Goal: Task Accomplishment & Management: Use online tool/utility

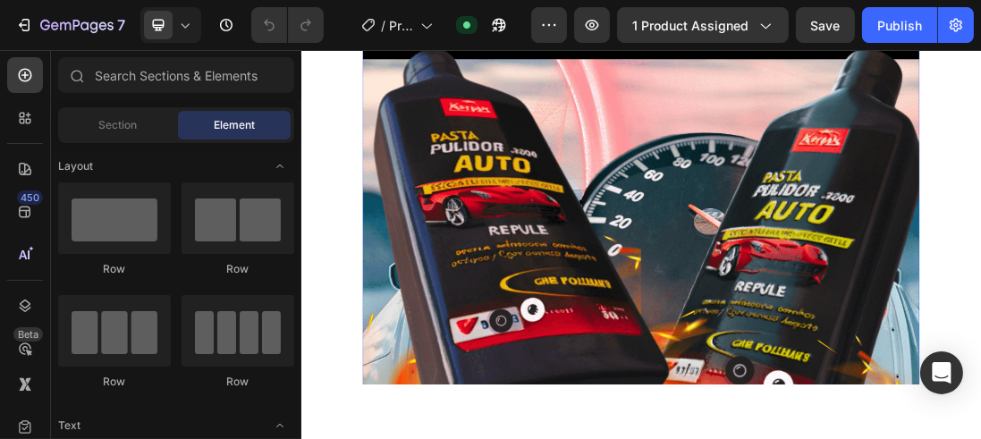
scroll to position [597, 0]
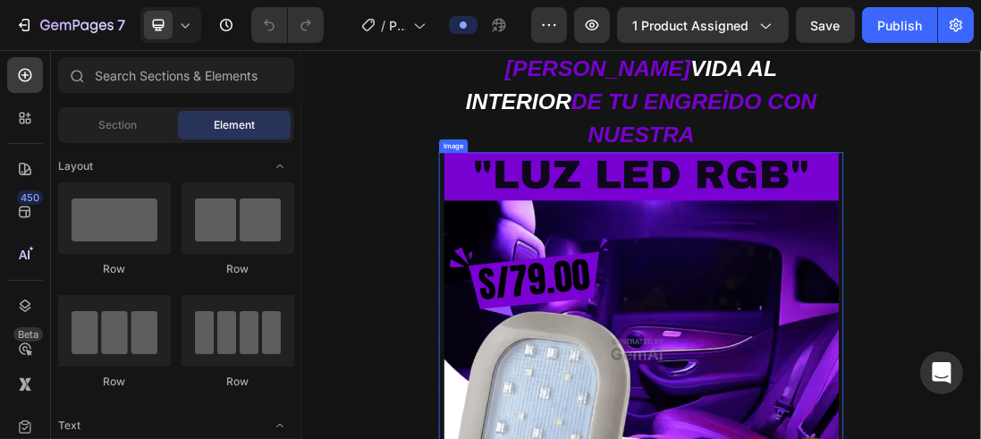
scroll to position [102, 0]
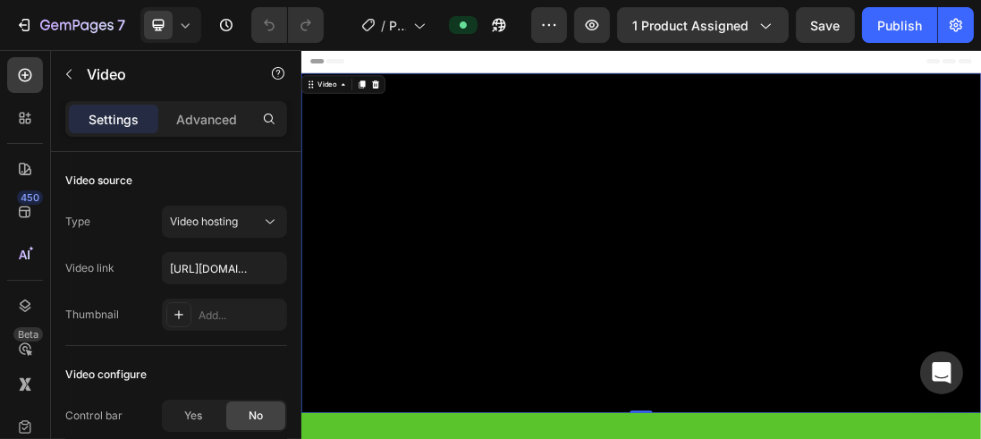
click at [566, 195] on video at bounding box center [837, 355] width 1073 height 537
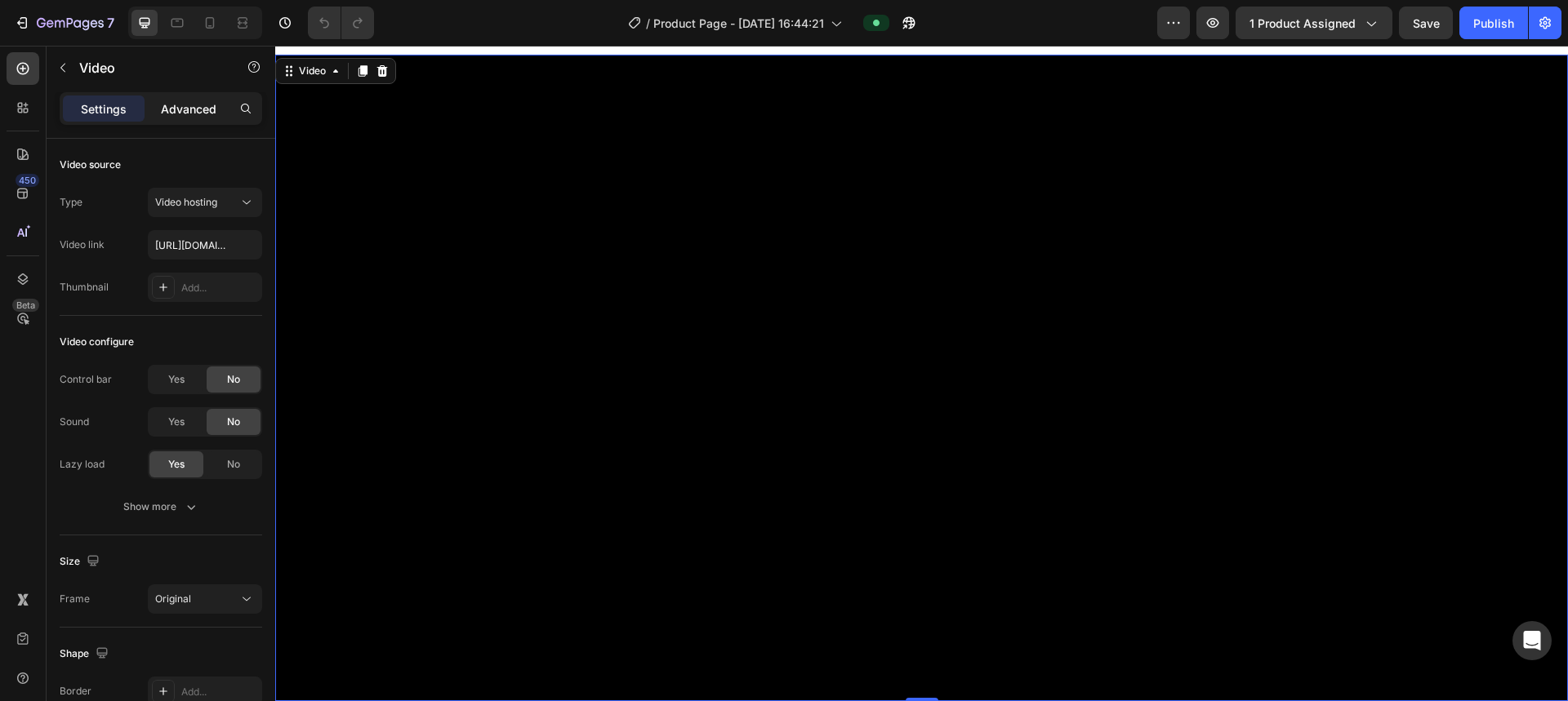
scroll to position [23, 0]
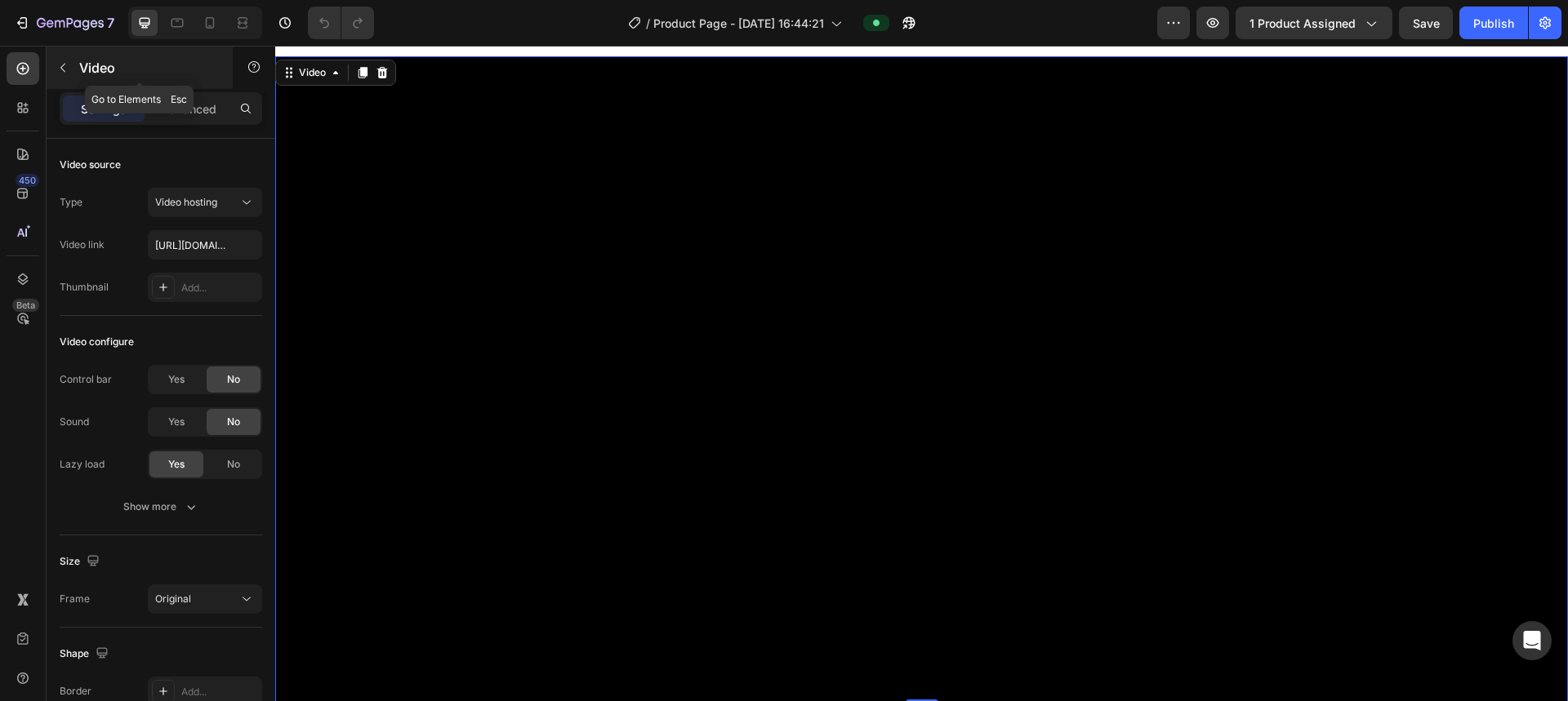
click at [64, 76] on button "button" at bounding box center [63, 68] width 26 height 26
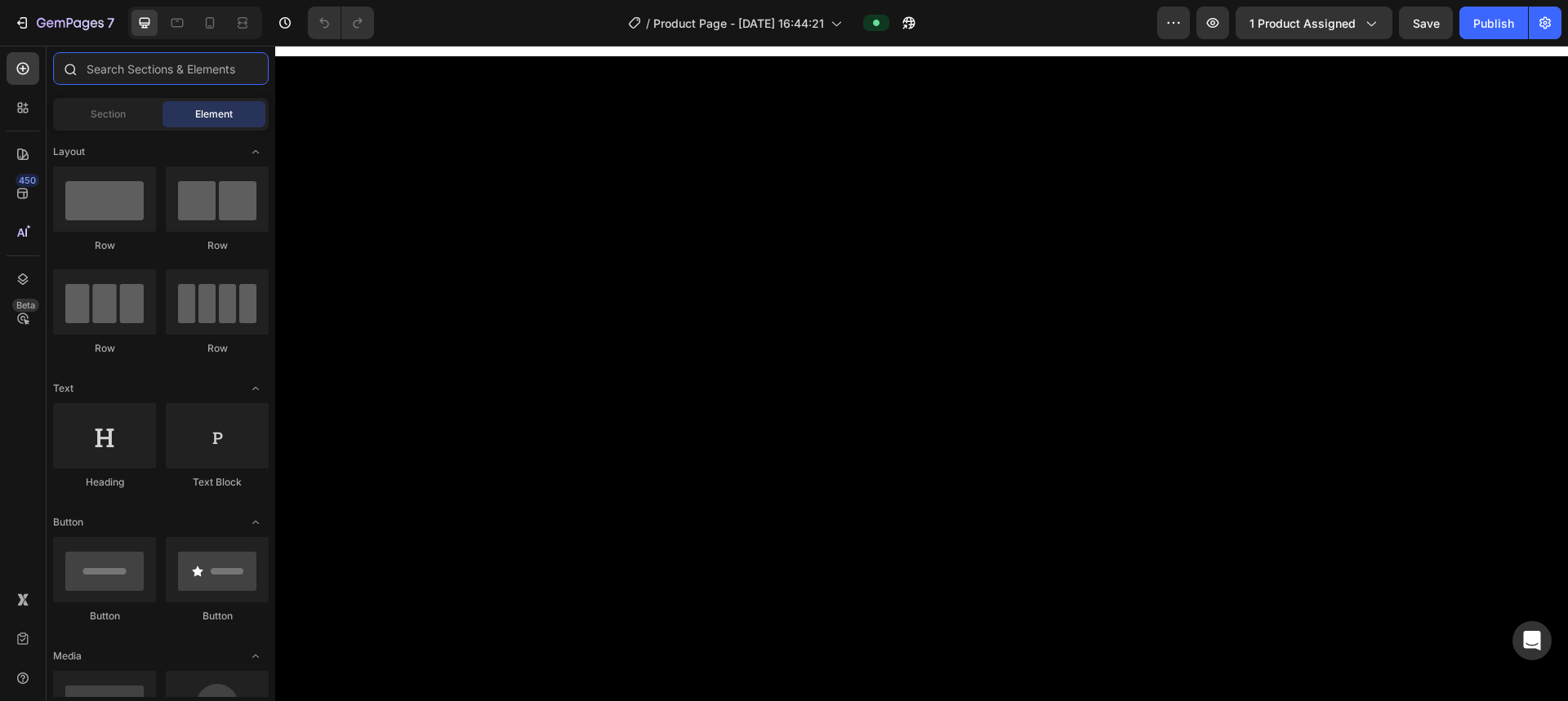
click at [122, 79] on input "text" at bounding box center [161, 68] width 216 height 33
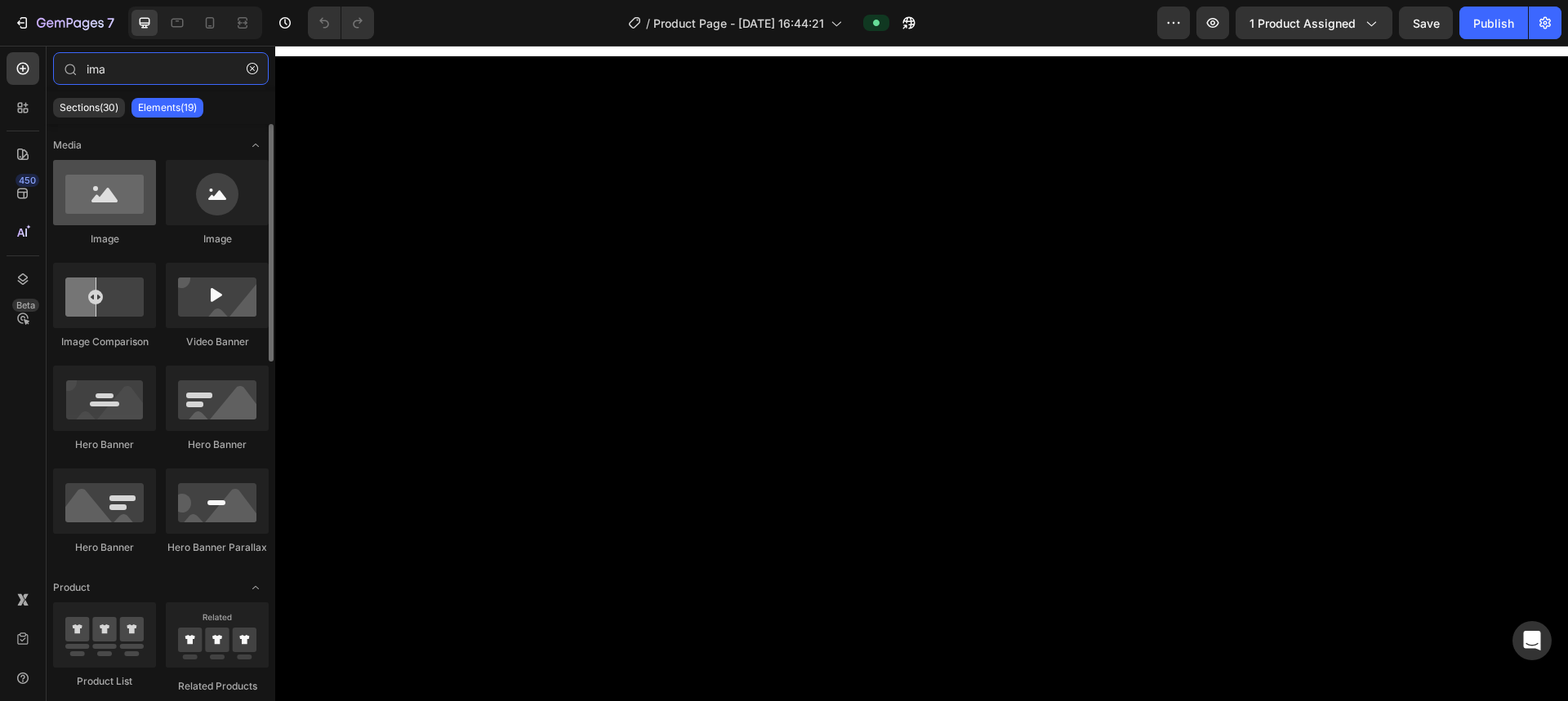
type input "ima"
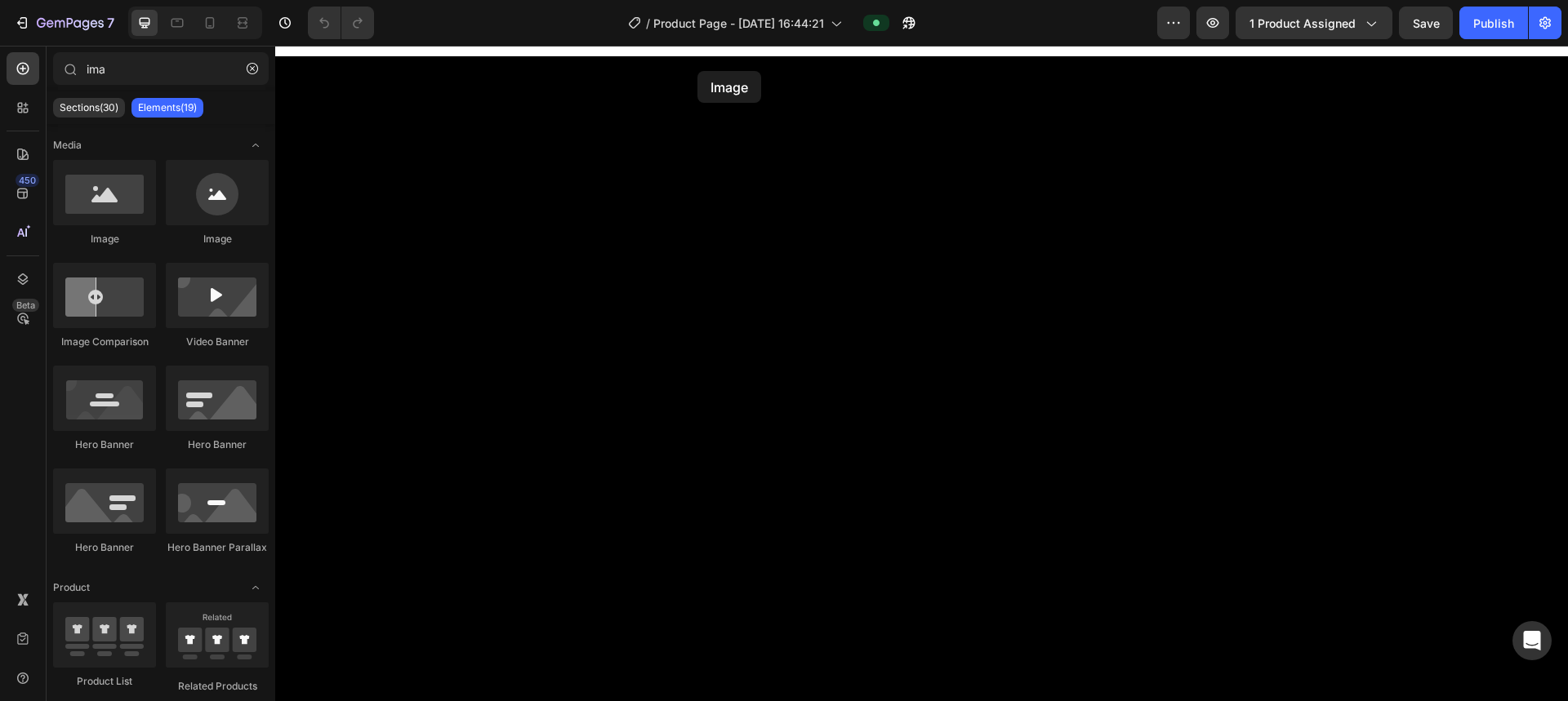
scroll to position [0, 0]
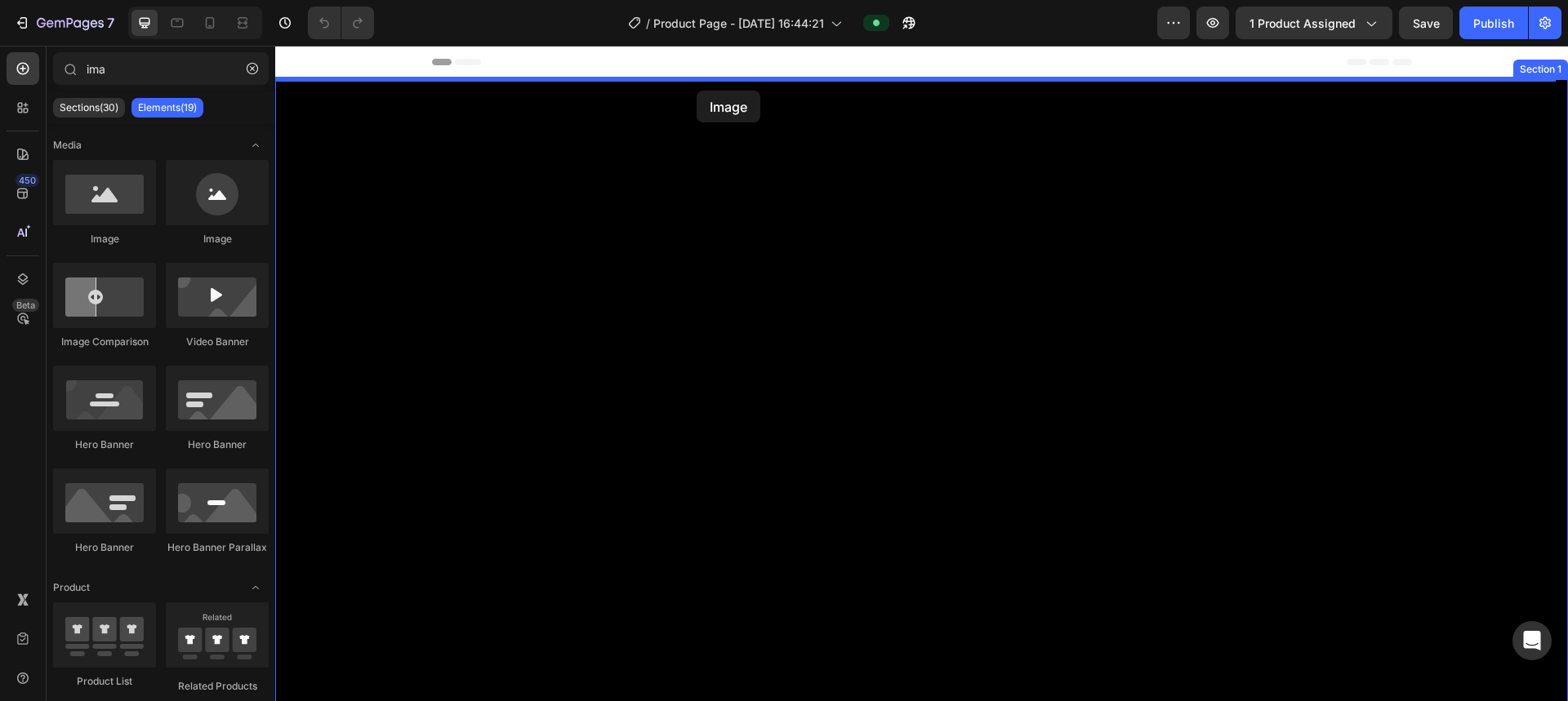
drag, startPoint x: 375, startPoint y: 248, endPoint x: 697, endPoint y: 90, distance: 358.7
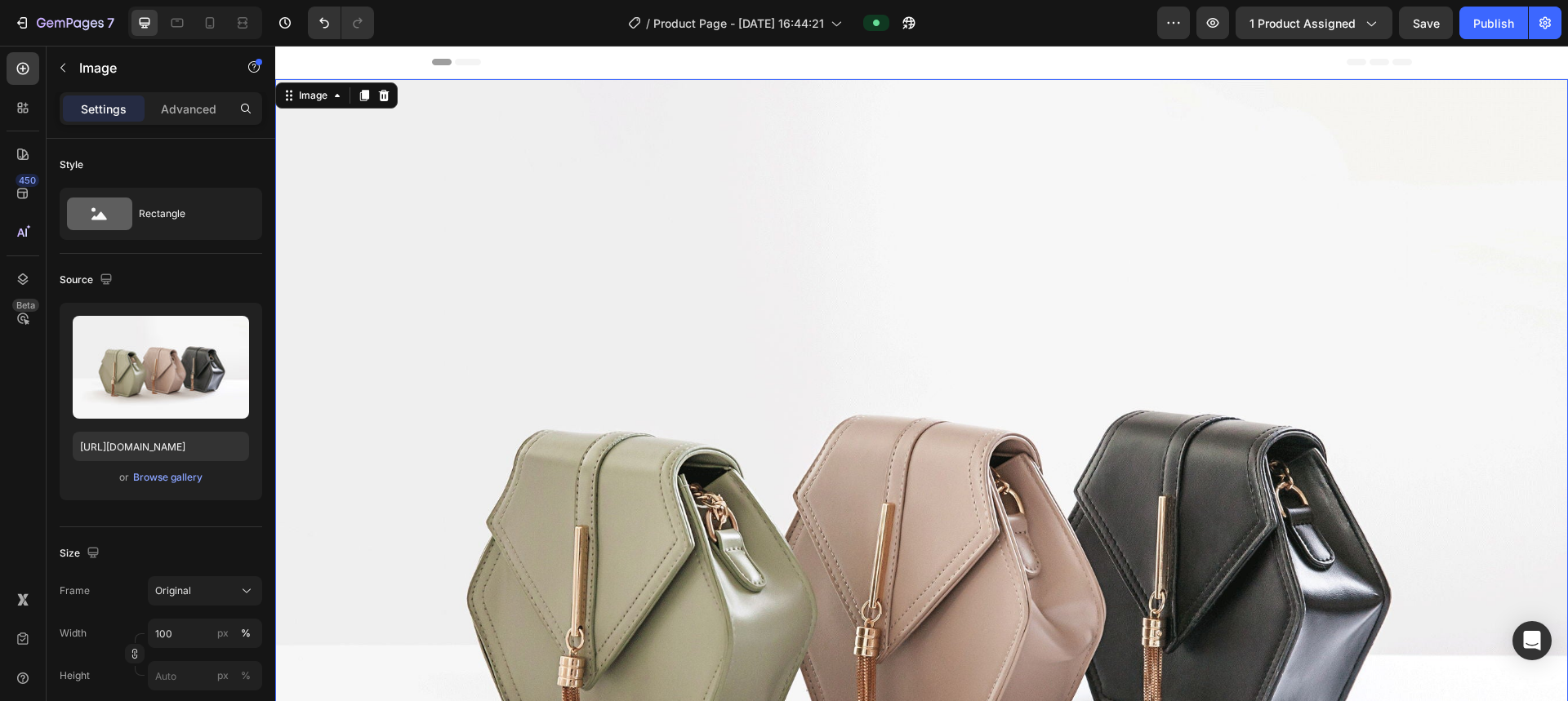
scroll to position [81, 0]
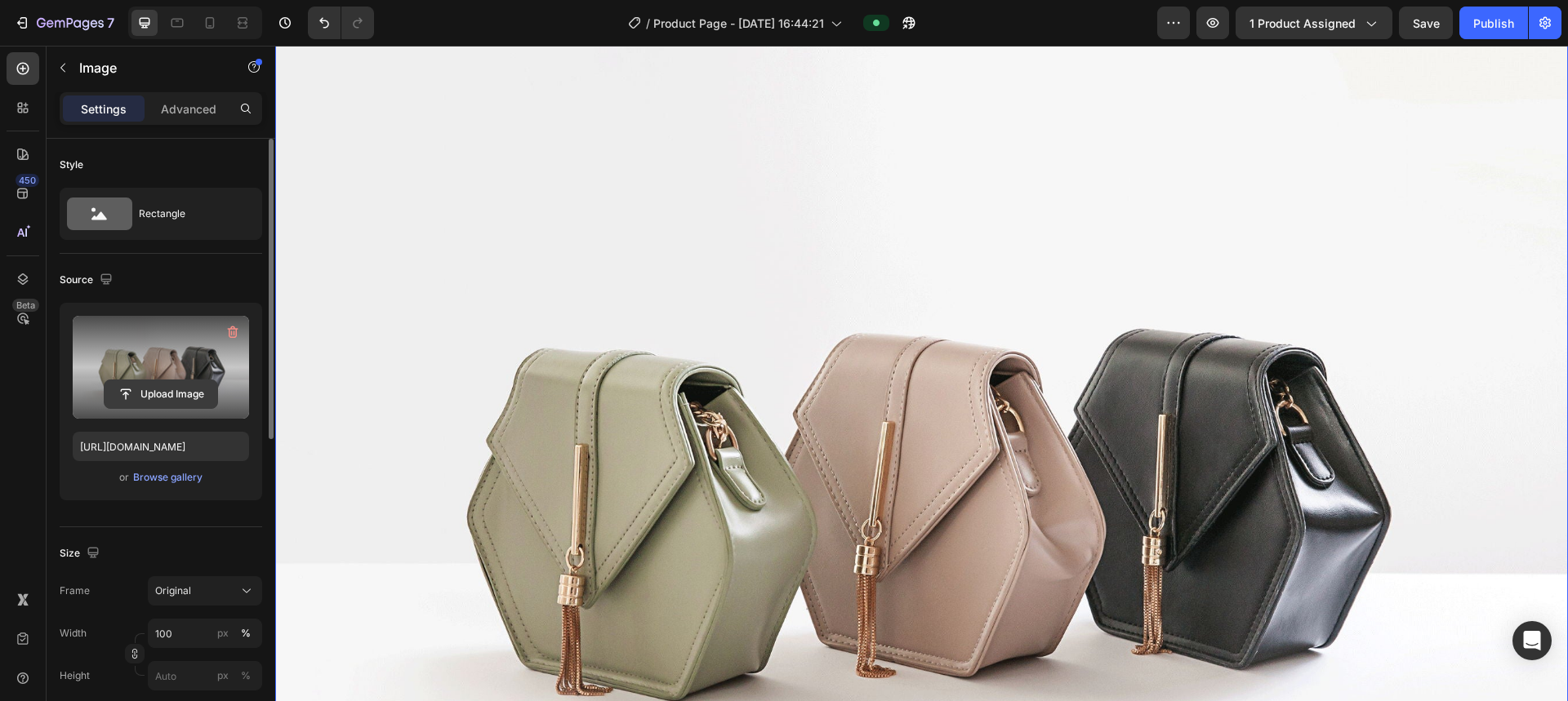
click at [160, 388] on input "file" at bounding box center [160, 394] width 112 height 27
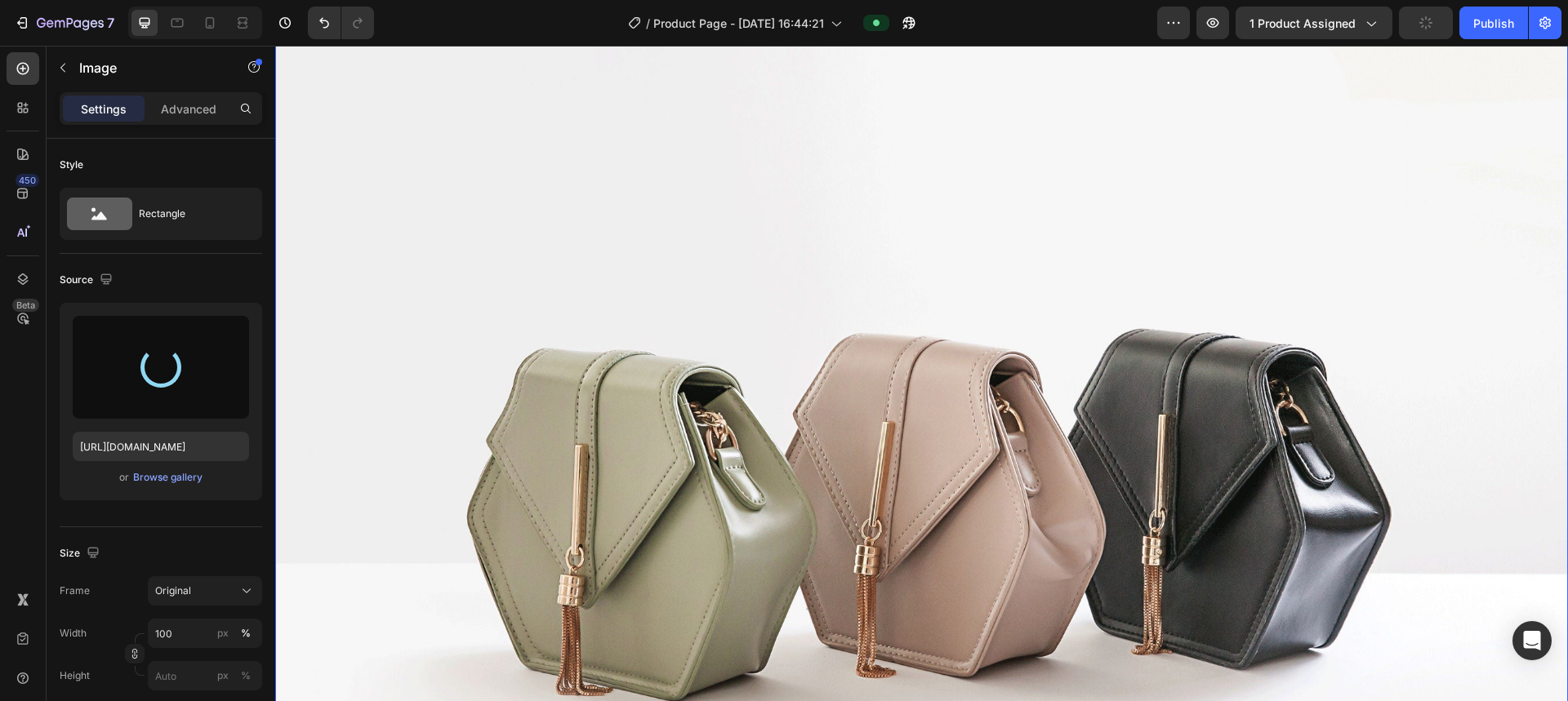
type input "https://cdn.shopify.com/s/files/1/0716/5591/5554/files/gempages_559548165578032…"
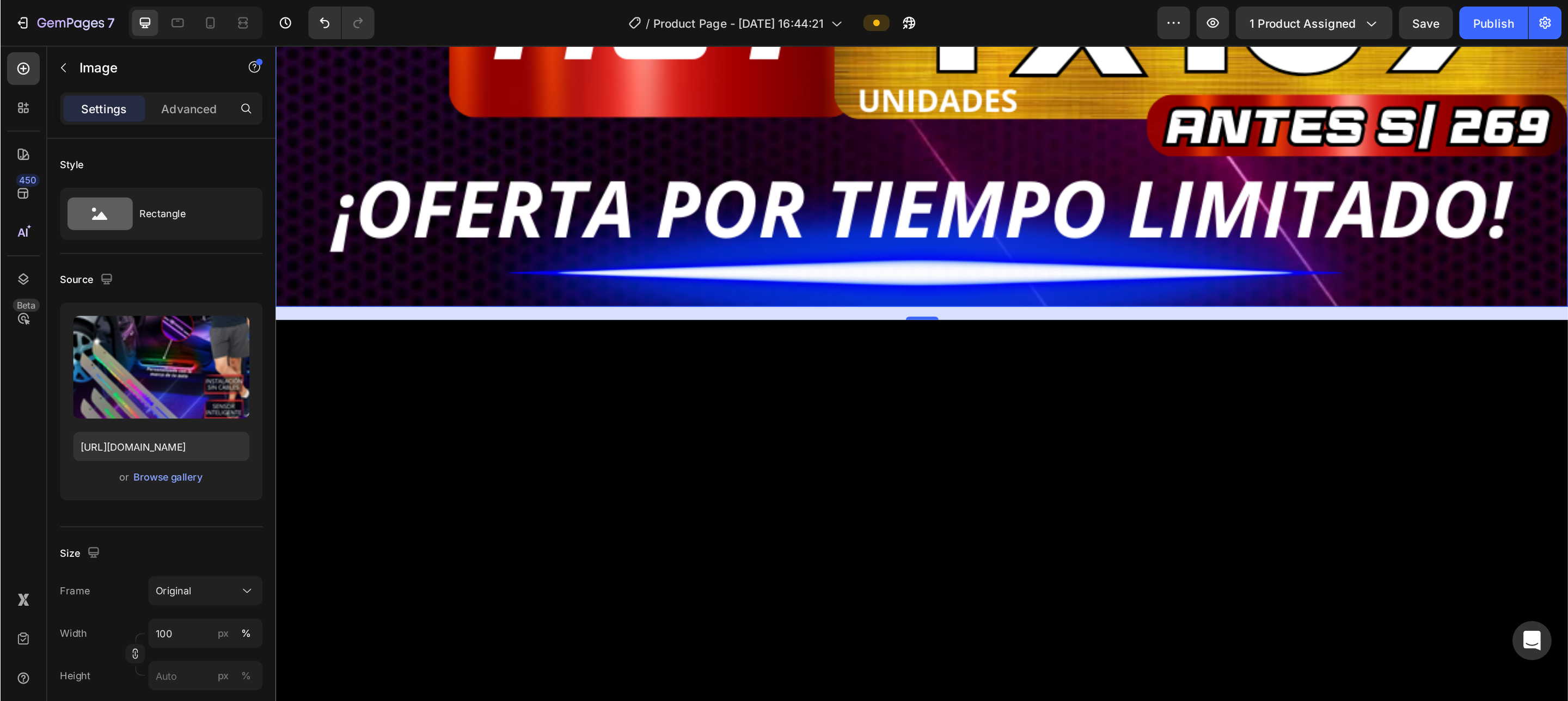
scroll to position [1415, 0]
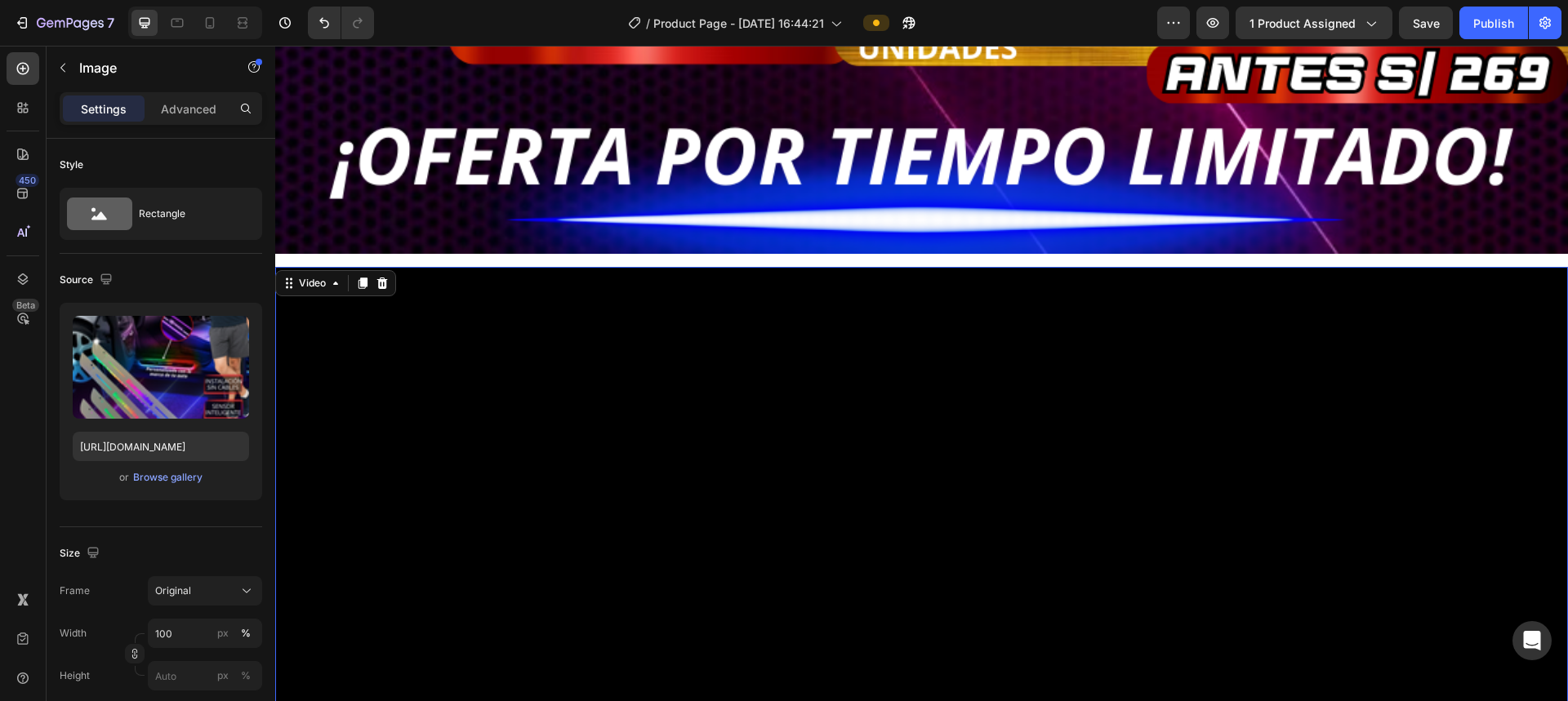
click at [691, 400] on video at bounding box center [921, 590] width 1293 height 646
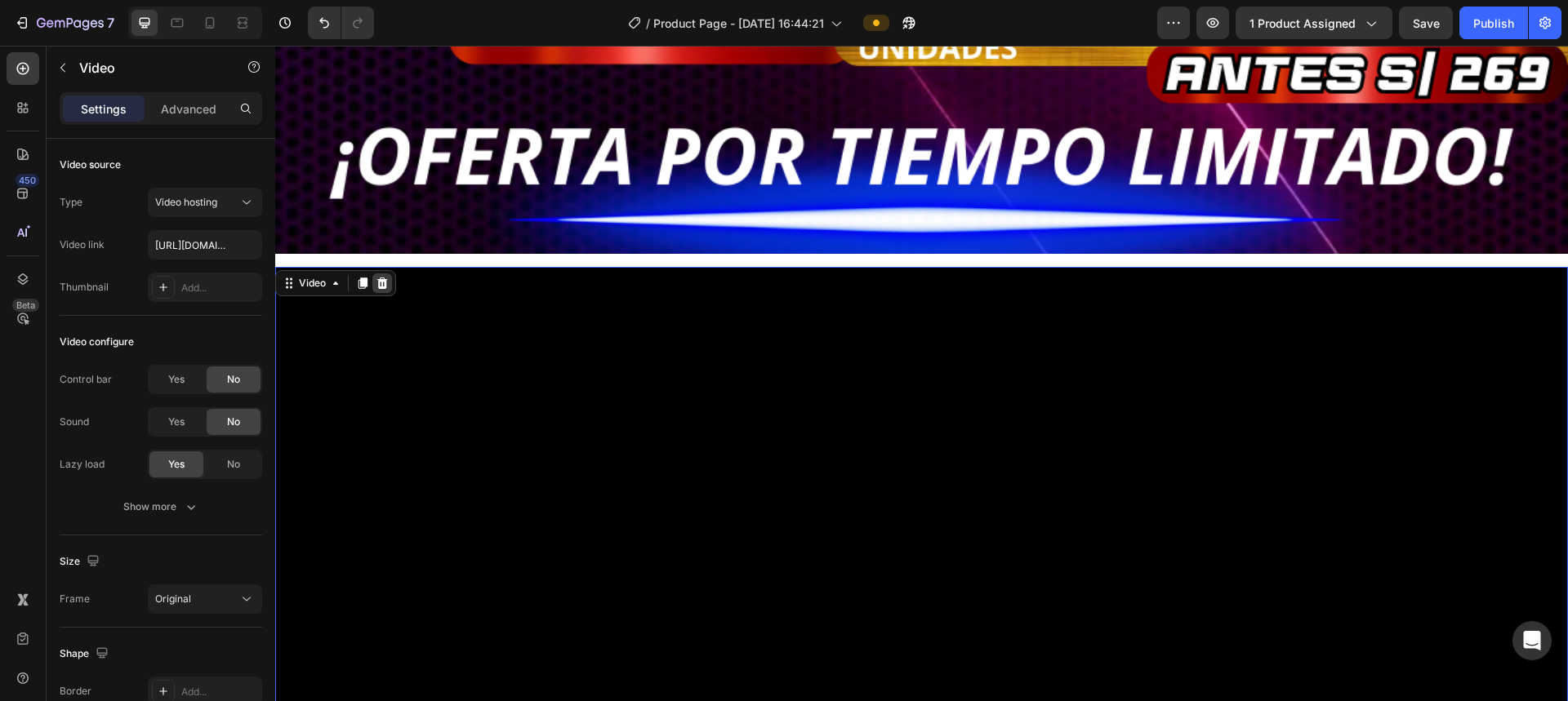
click at [386, 274] on div at bounding box center [382, 283] width 19 height 19
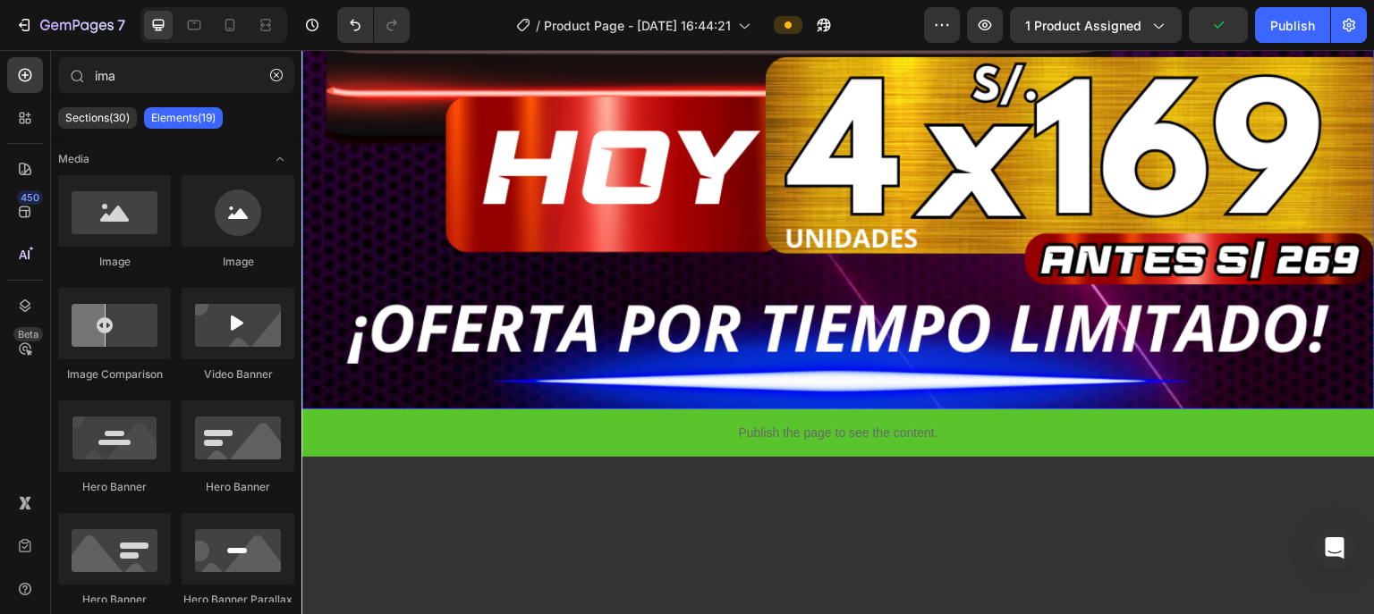
scroll to position [1610, 0]
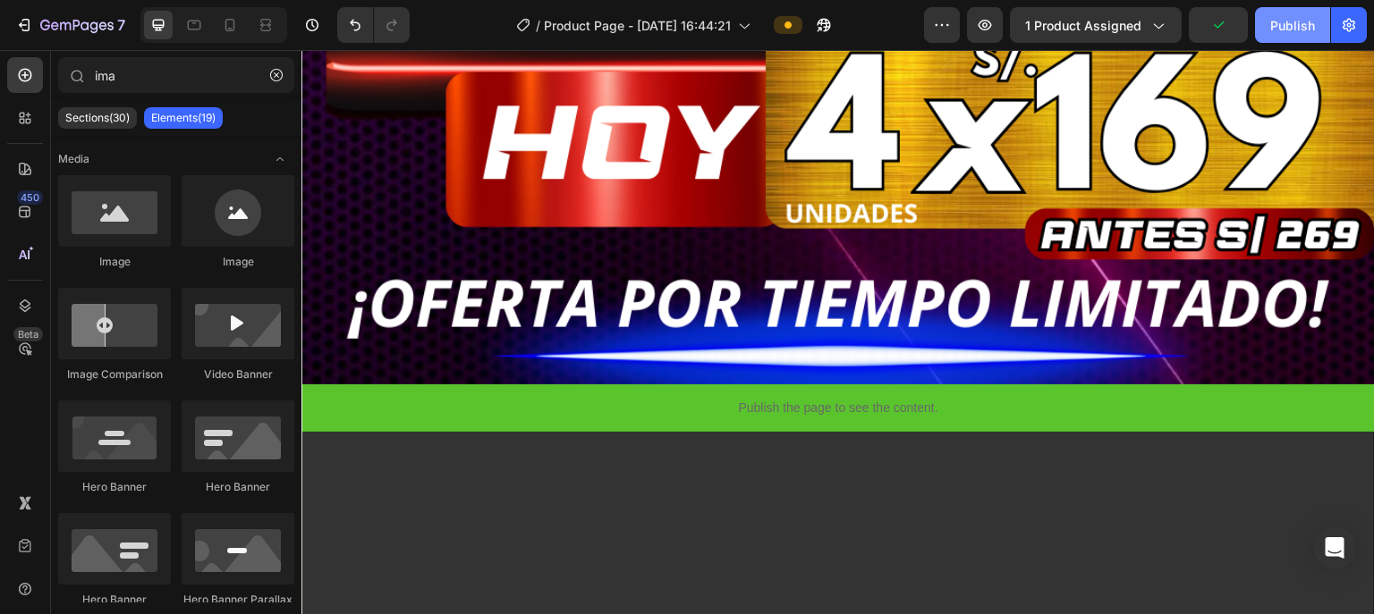
click at [980, 30] on div "Publish" at bounding box center [1292, 25] width 45 height 19
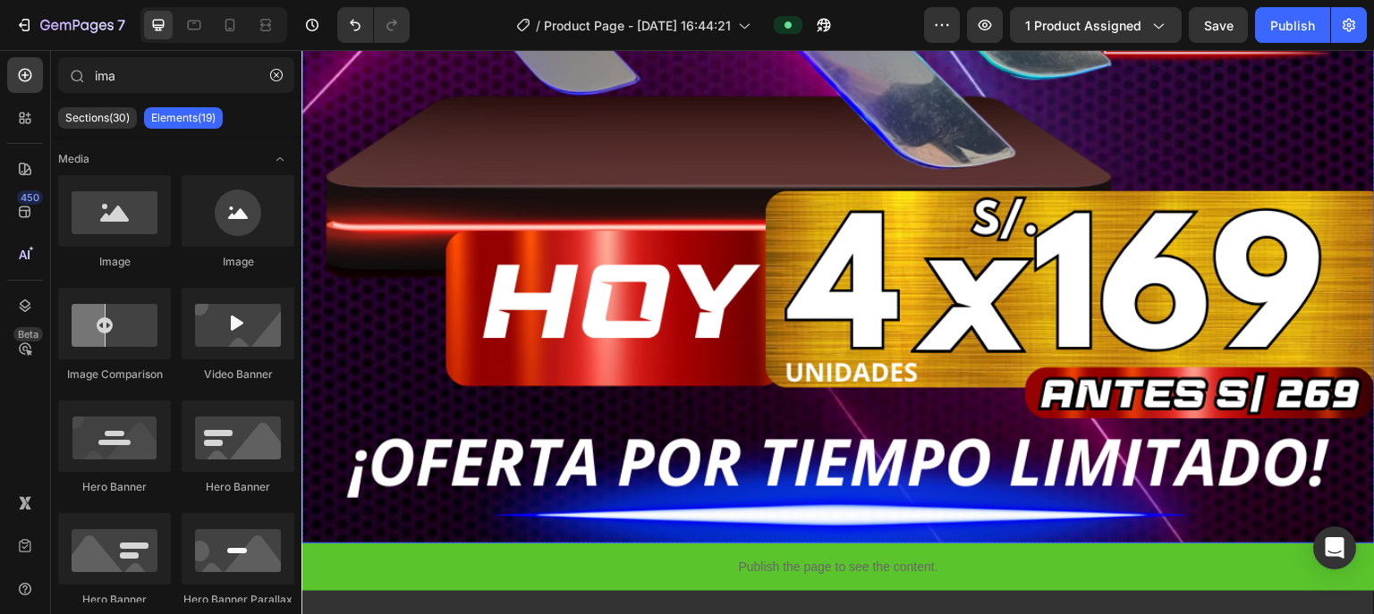
scroll to position [1538, 0]
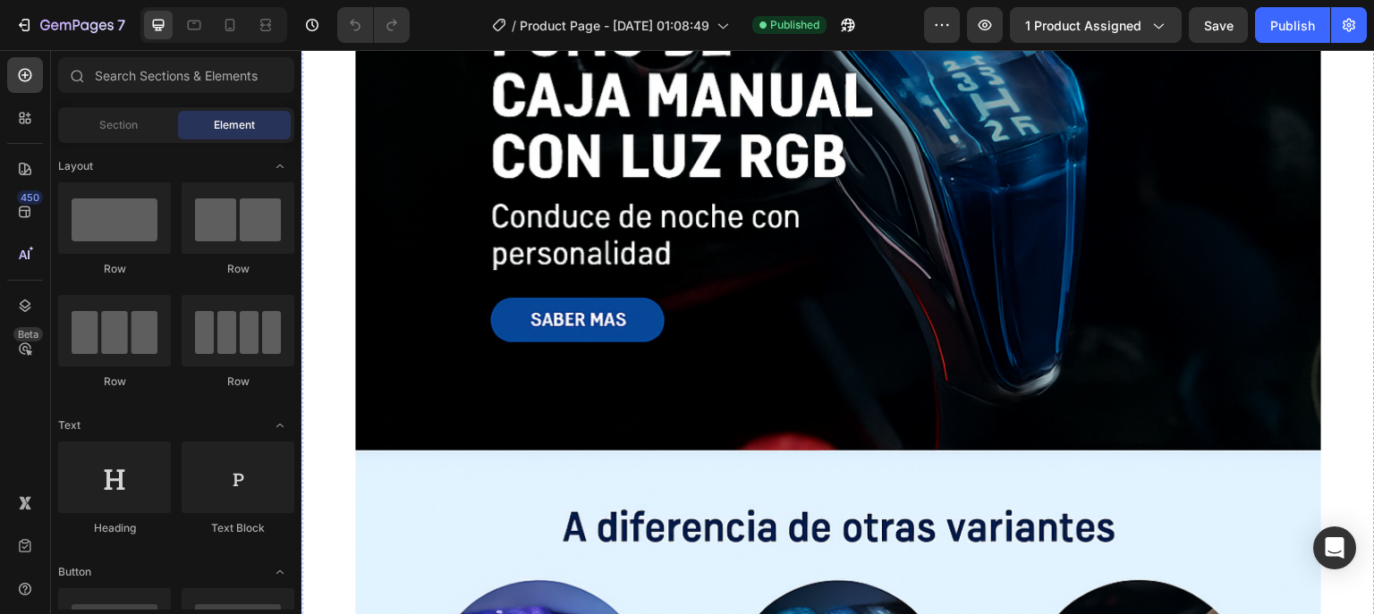
scroll to position [6987, 0]
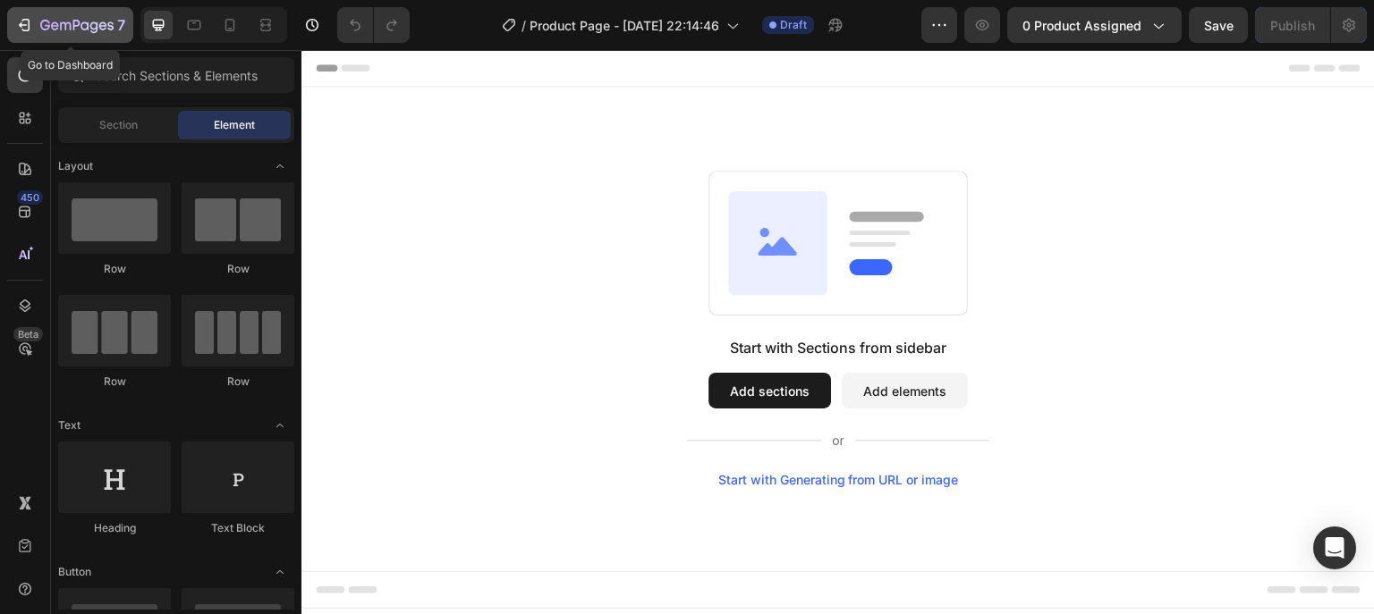
click at [12, 21] on button "7" at bounding box center [70, 25] width 126 height 36
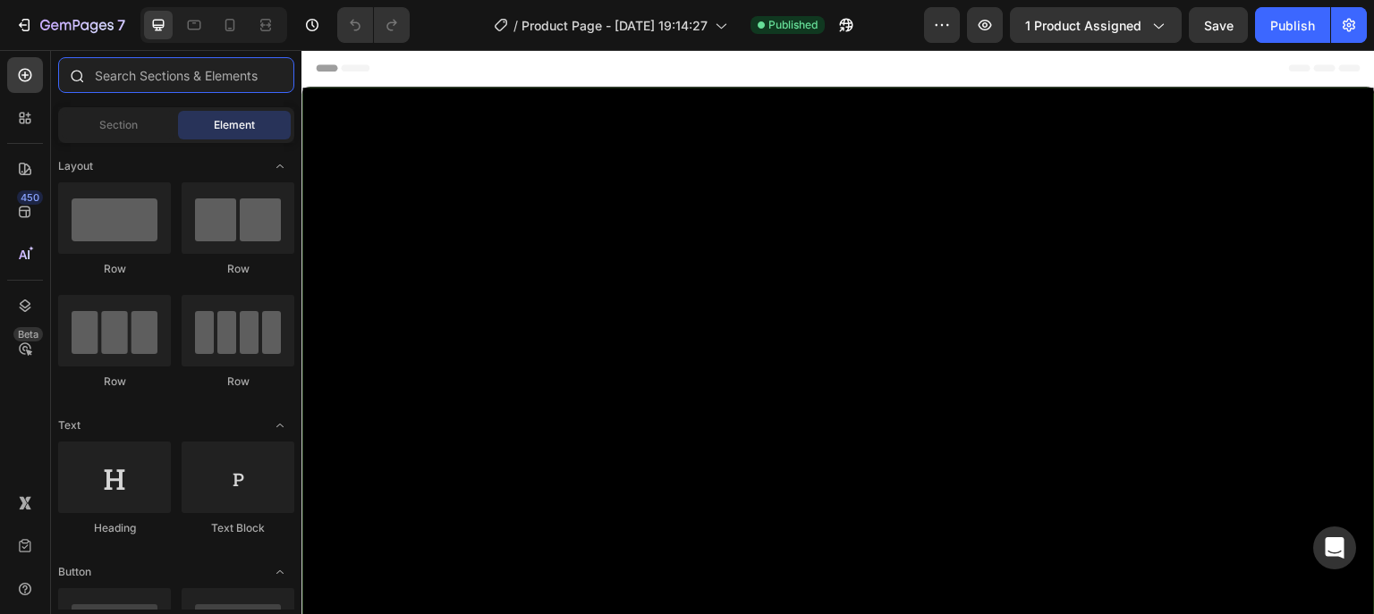
click at [110, 72] on input "text" at bounding box center [176, 75] width 236 height 36
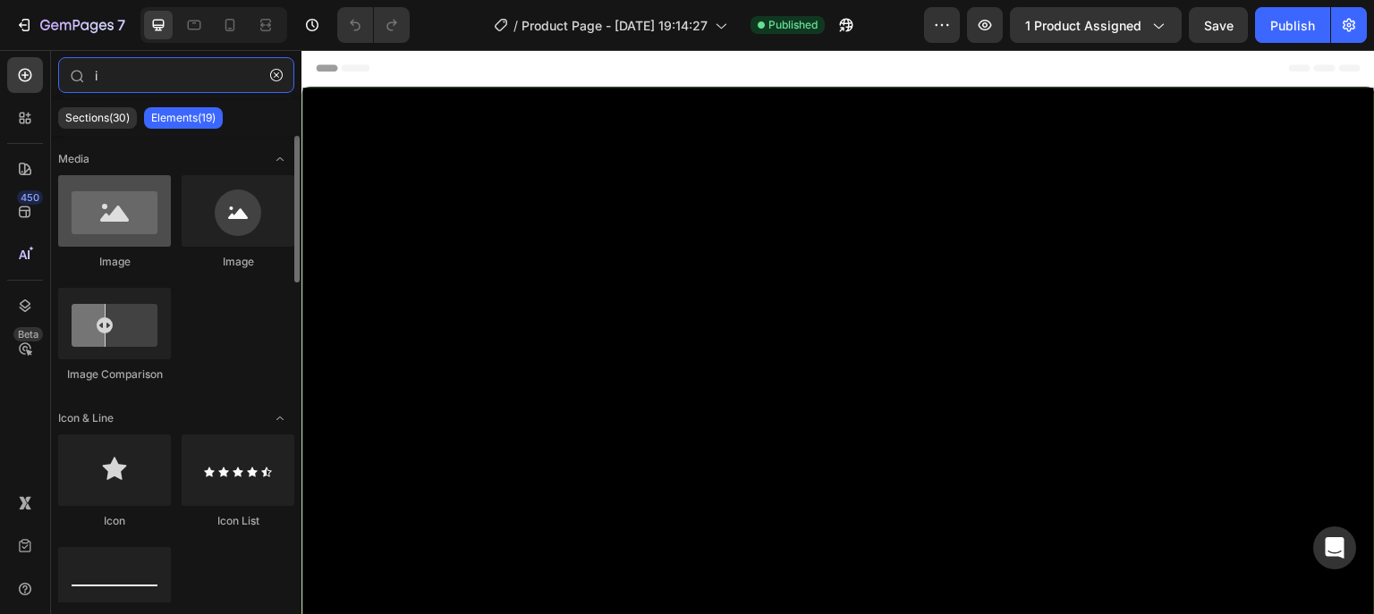
type input "i"
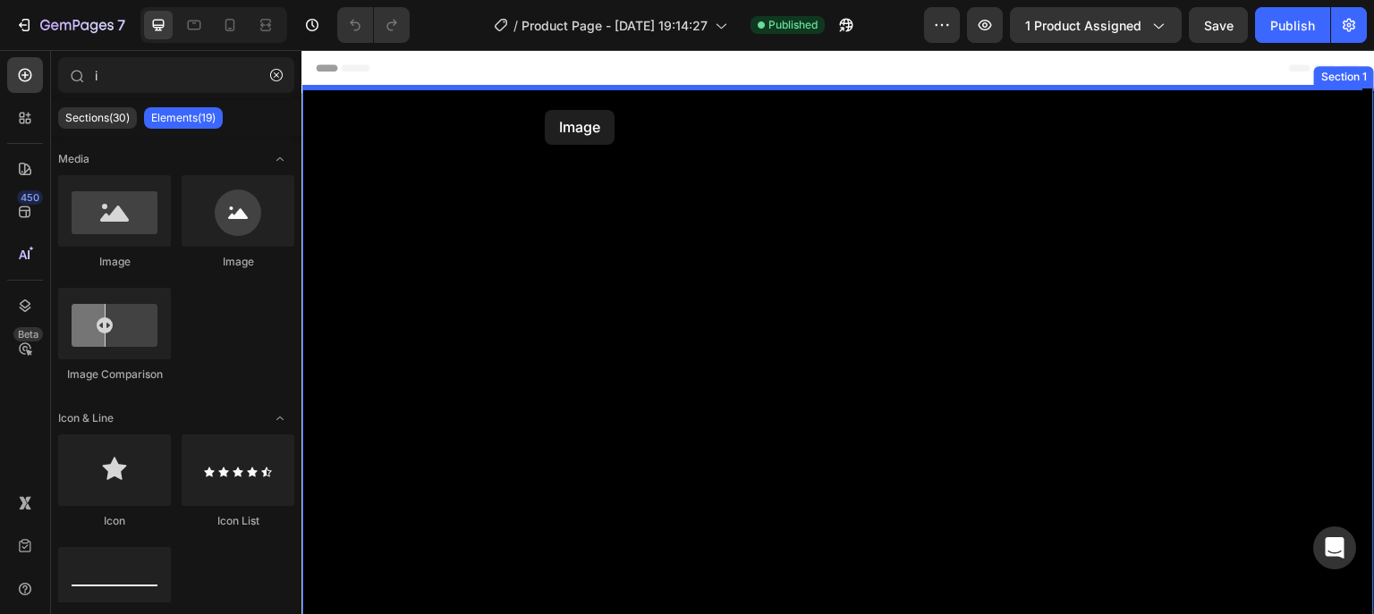
drag, startPoint x: 409, startPoint y: 268, endPoint x: 545, endPoint y: 110, distance: 208.7
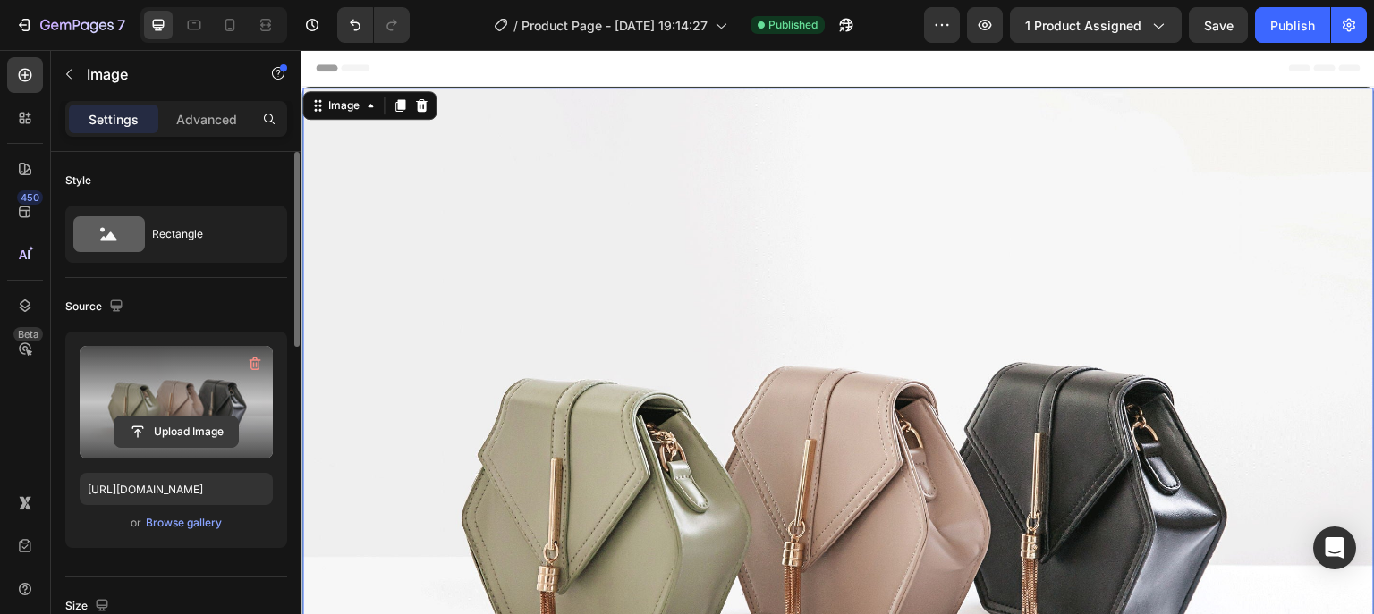
click at [157, 427] on input "file" at bounding box center [175, 432] width 123 height 30
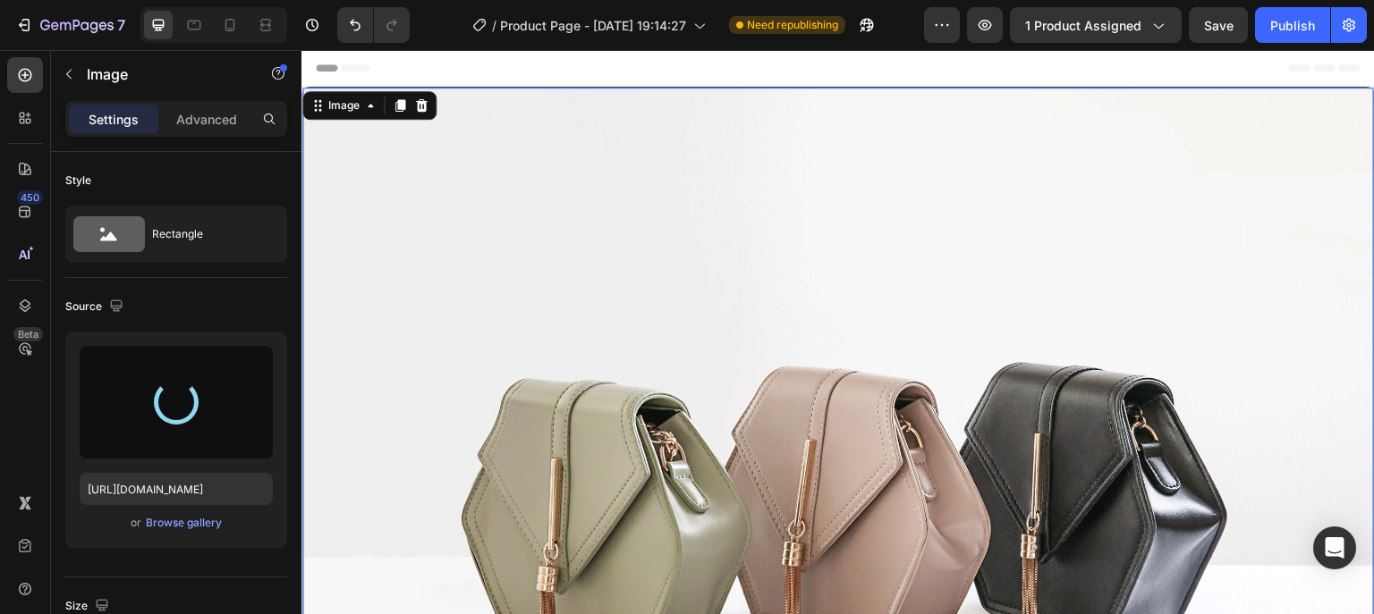
type input "[URL][DOMAIN_NAME]"
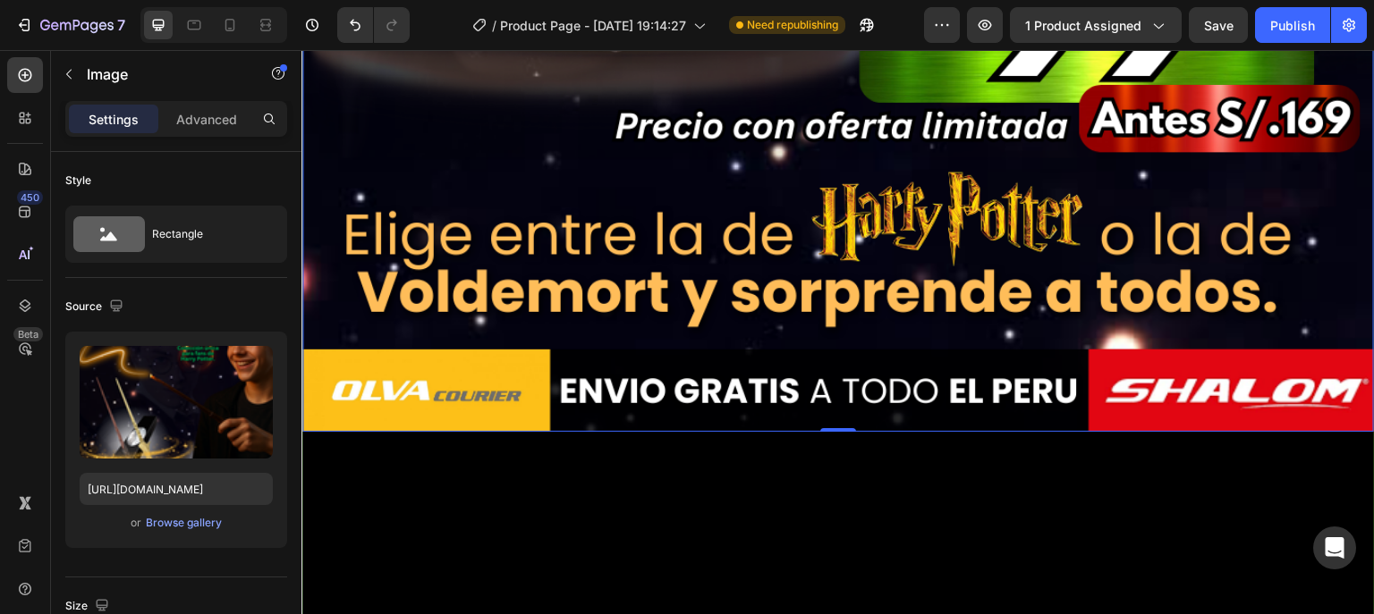
scroll to position [1503, 0]
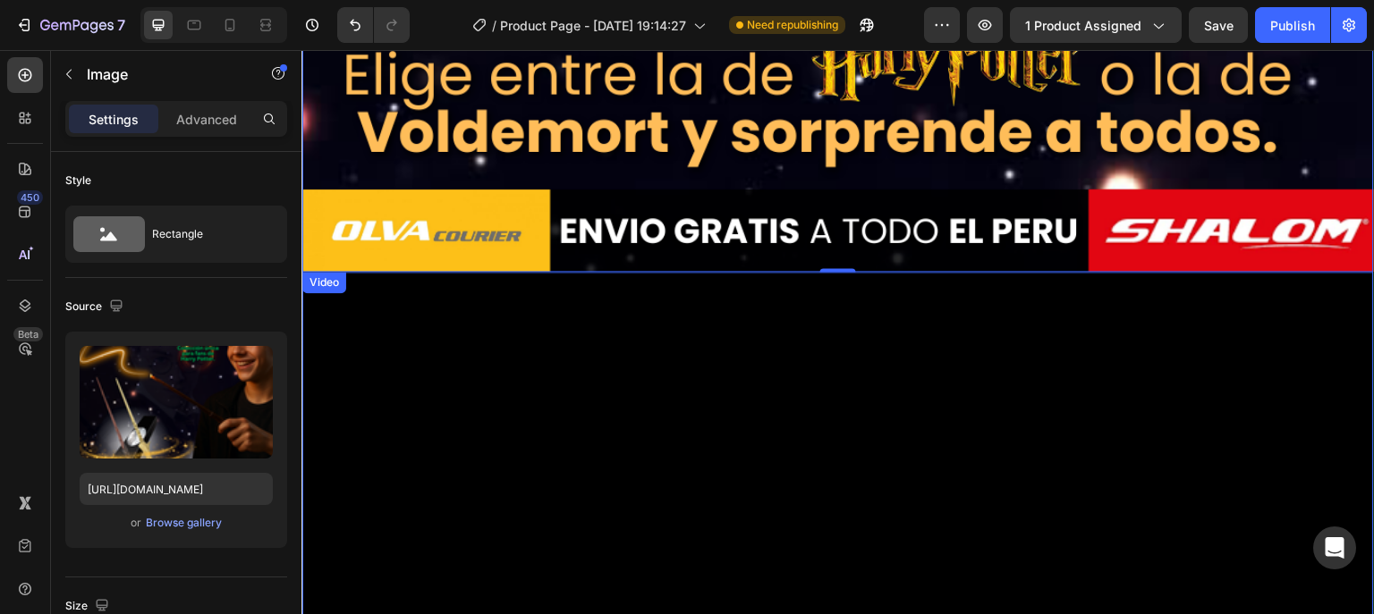
click at [722, 298] on video at bounding box center [838, 540] width 1072 height 536
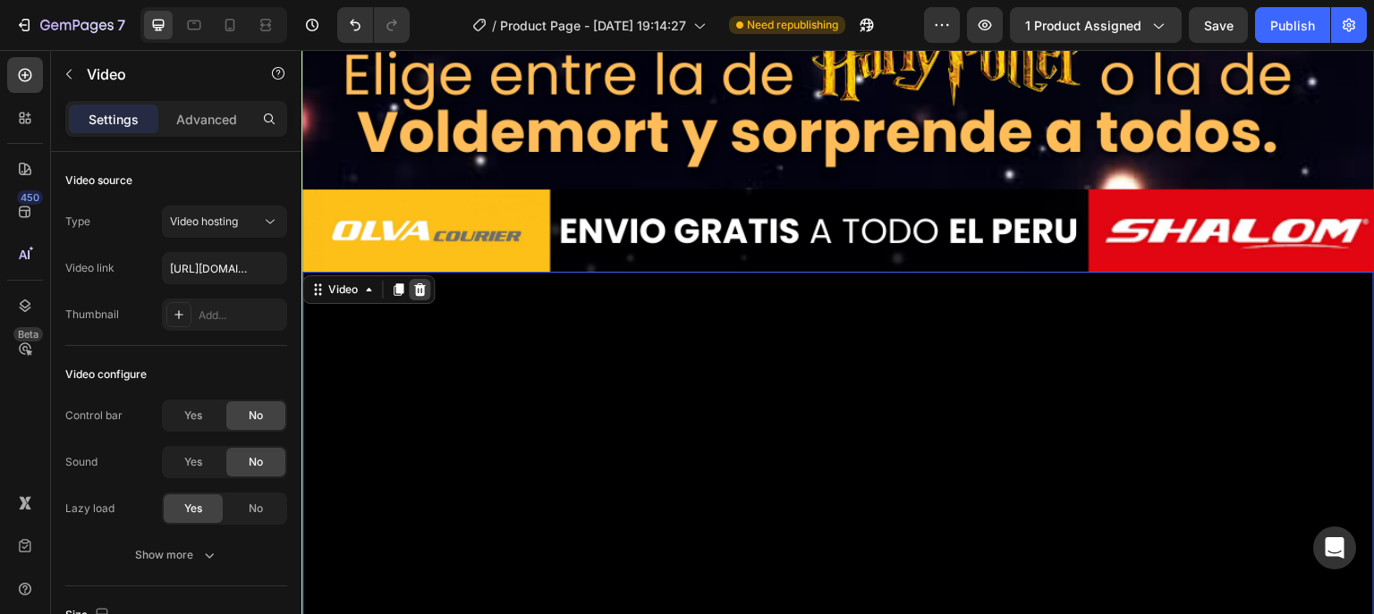
click at [421, 283] on icon at bounding box center [419, 290] width 14 height 14
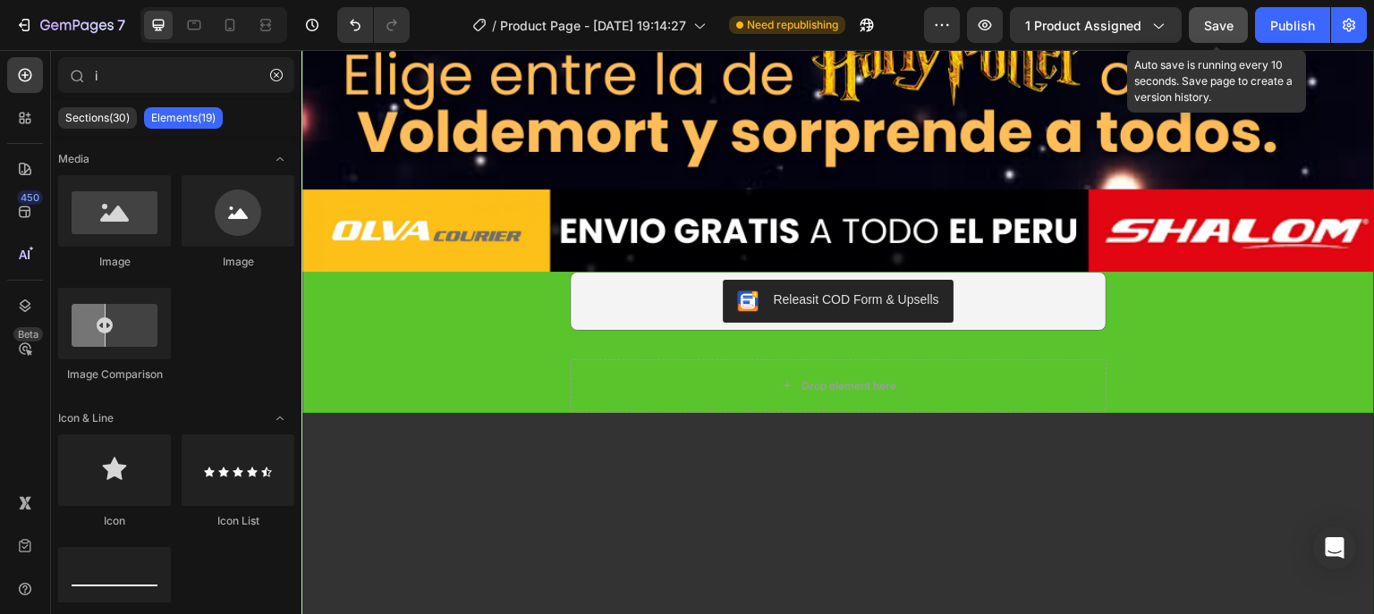
click at [1235, 32] on button "Save" at bounding box center [1218, 25] width 59 height 36
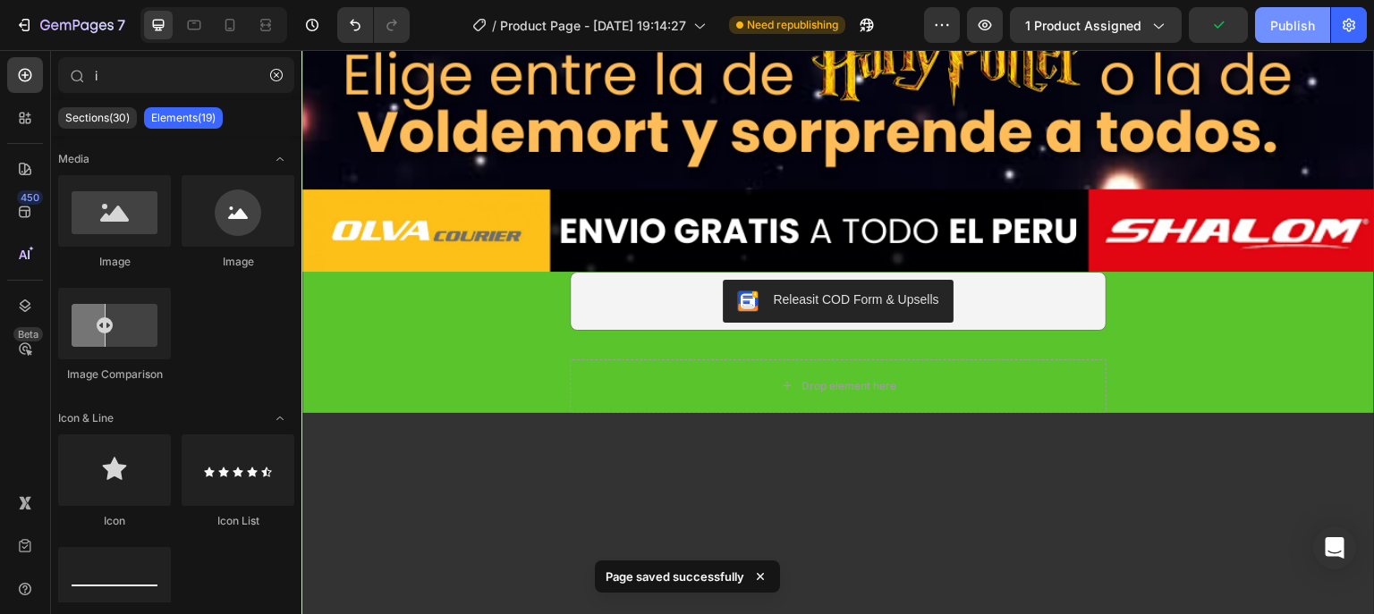
click at [1288, 37] on button "Publish" at bounding box center [1292, 25] width 75 height 36
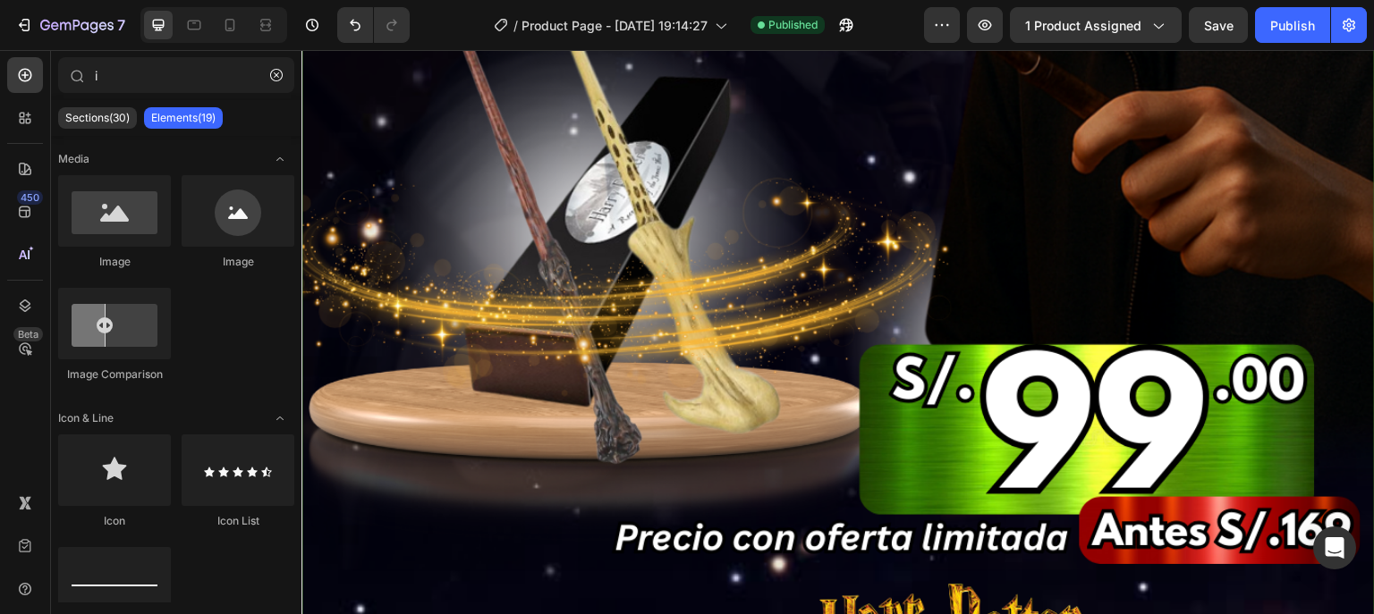
scroll to position [644, 0]
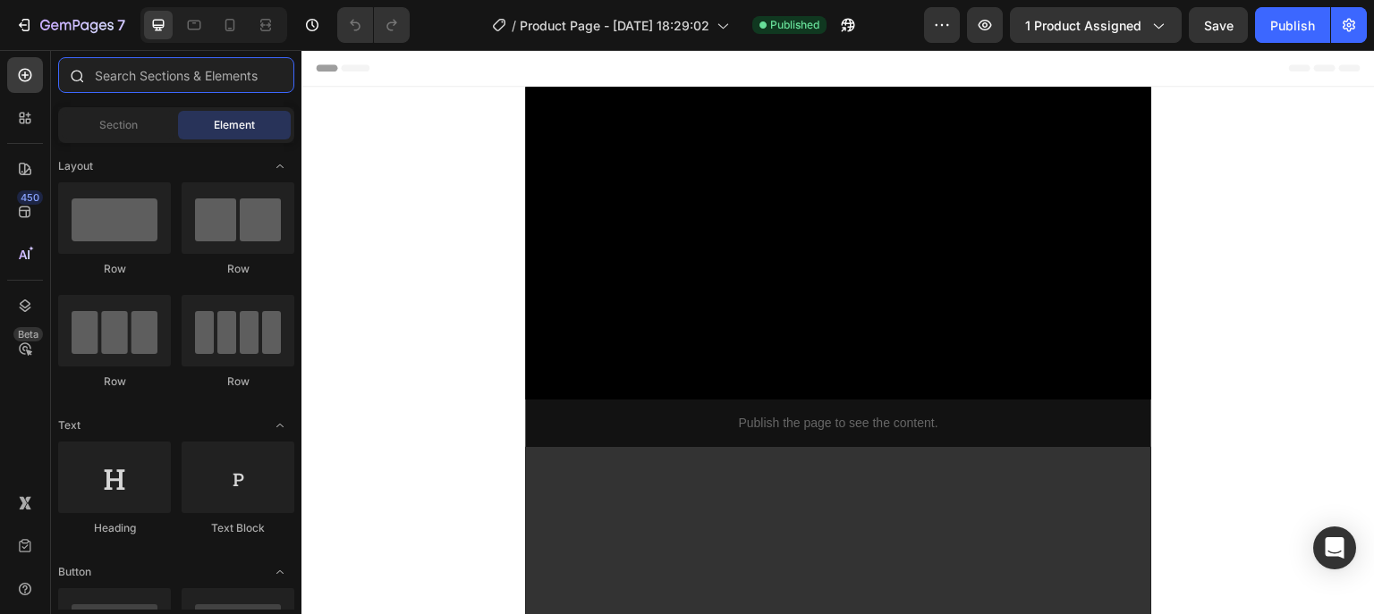
click at [153, 72] on input "text" at bounding box center [176, 75] width 236 height 36
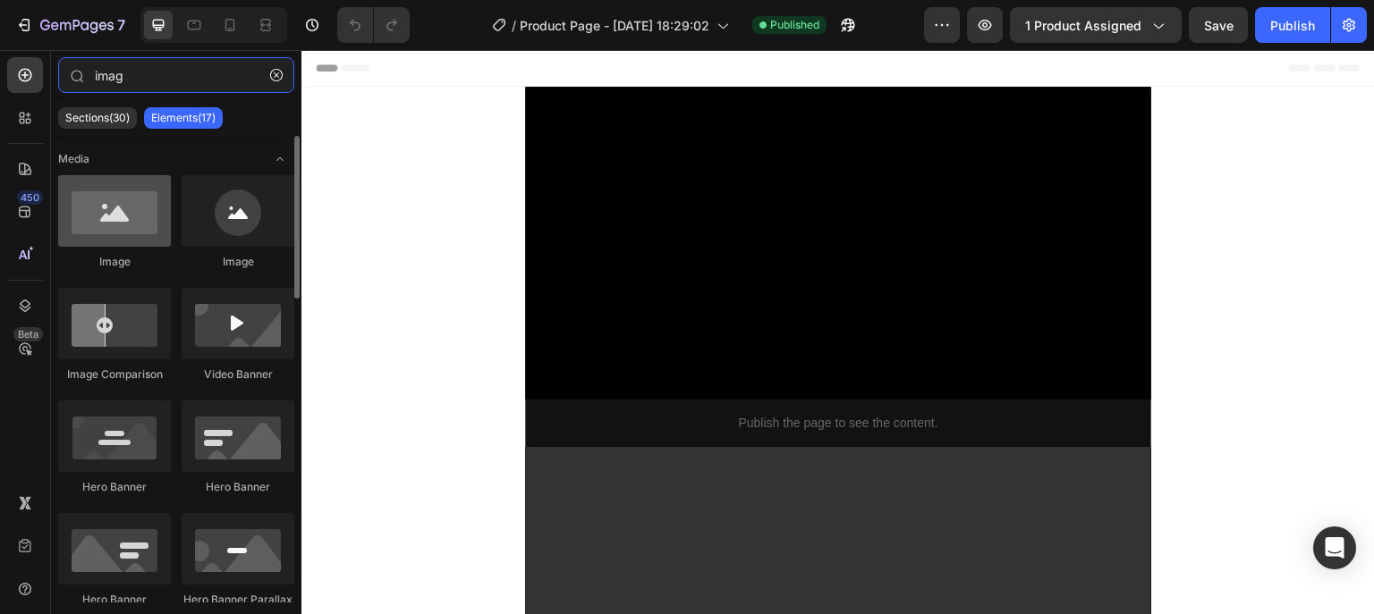
type input "imag"
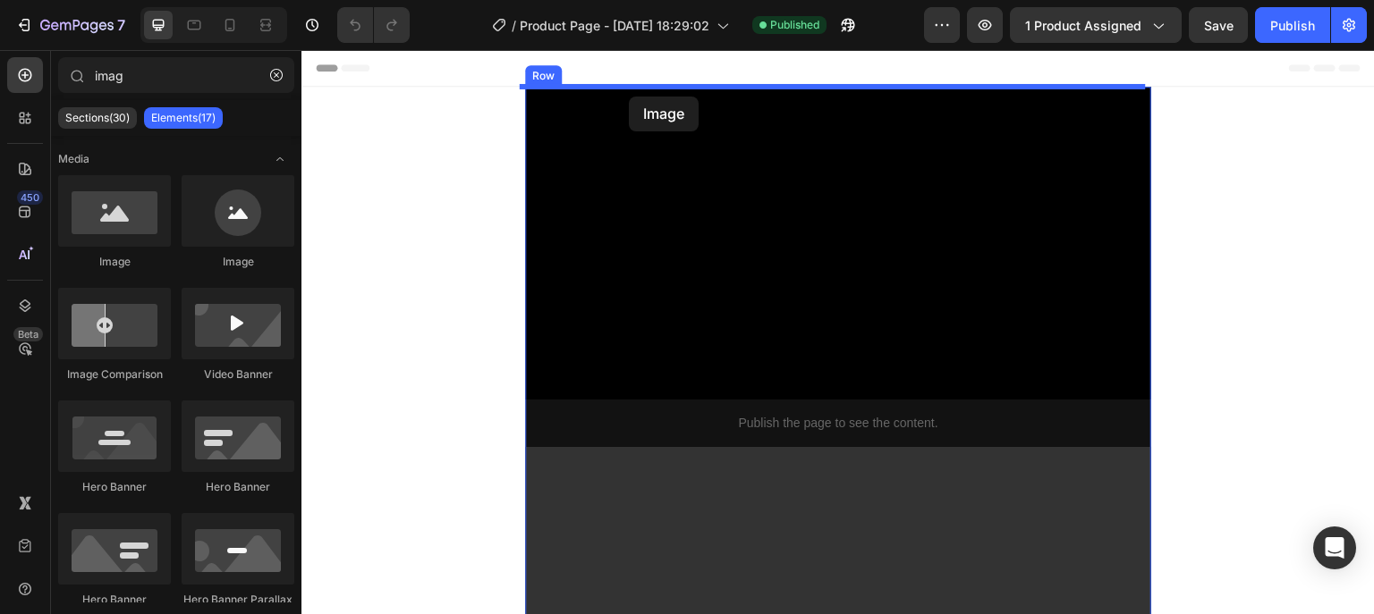
drag, startPoint x: 415, startPoint y: 277, endPoint x: 629, endPoint y: 97, distance: 279.9
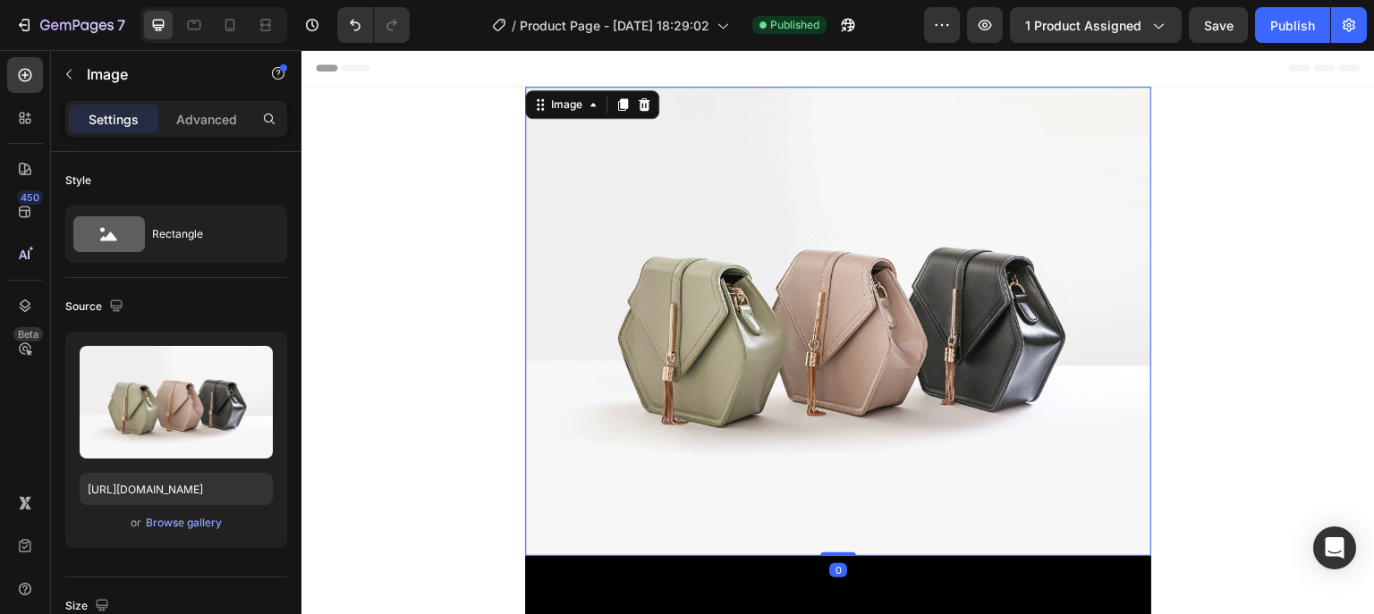
click at [835, 308] on img at bounding box center [838, 322] width 626 height 470
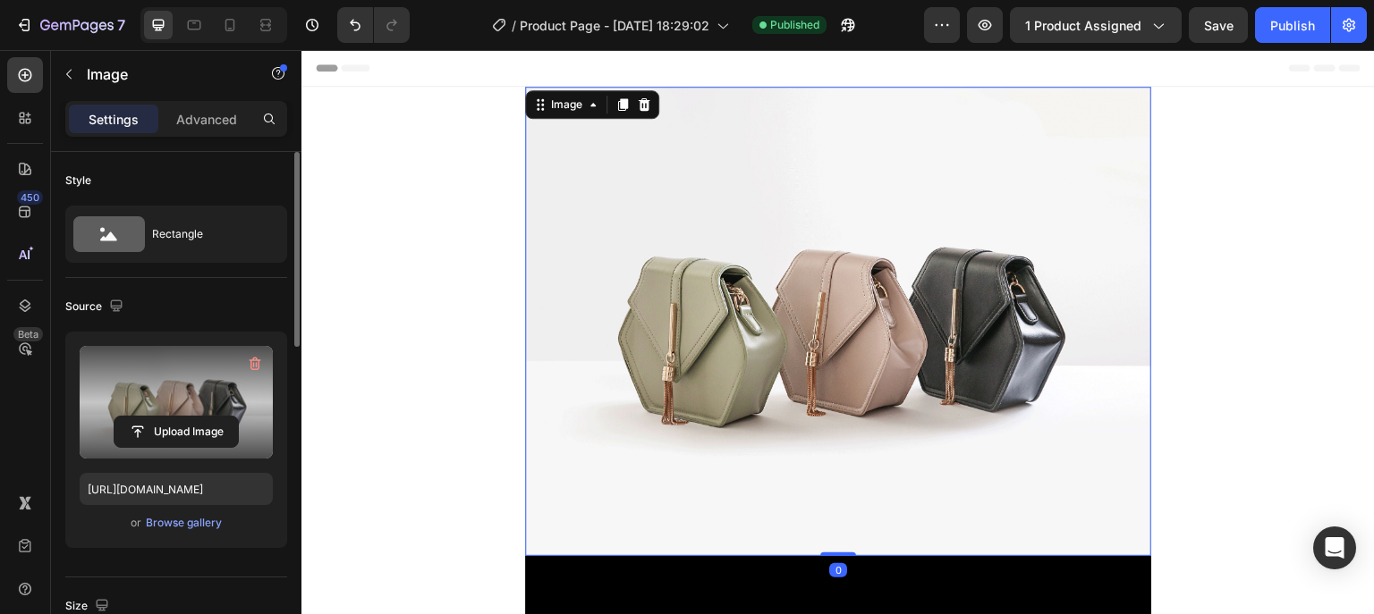
click at [175, 382] on label at bounding box center [176, 402] width 193 height 113
click at [175, 417] on input "file" at bounding box center [175, 432] width 123 height 30
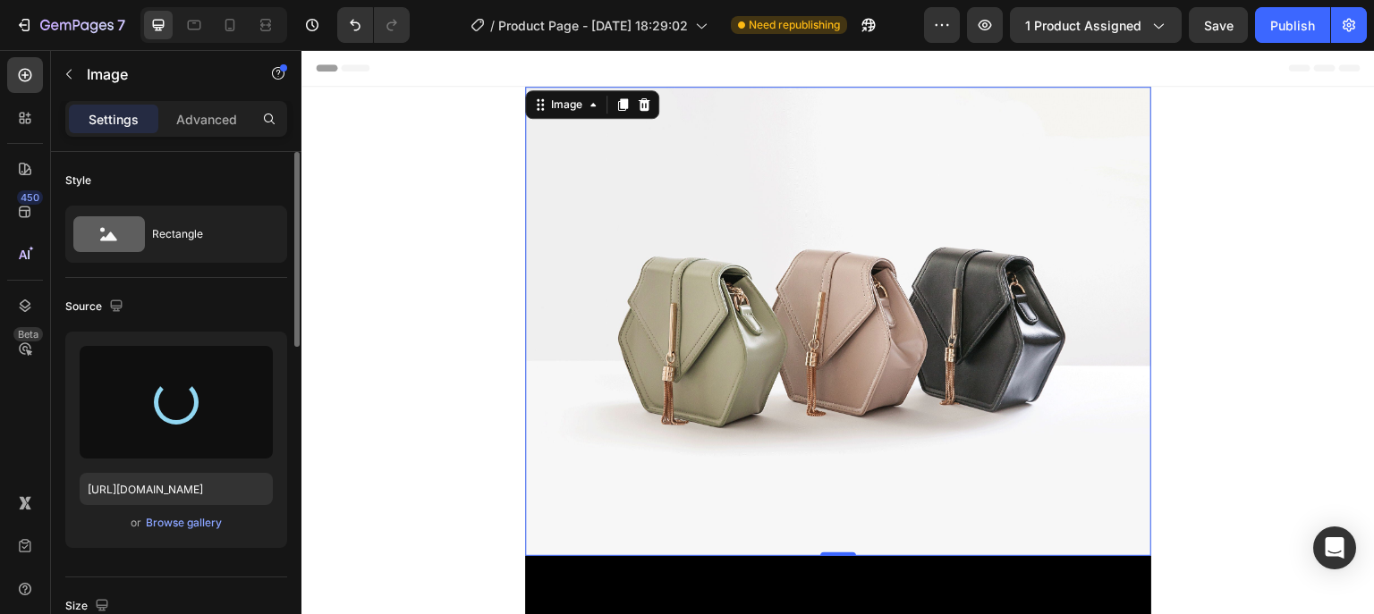
type input "[URL][DOMAIN_NAME]"
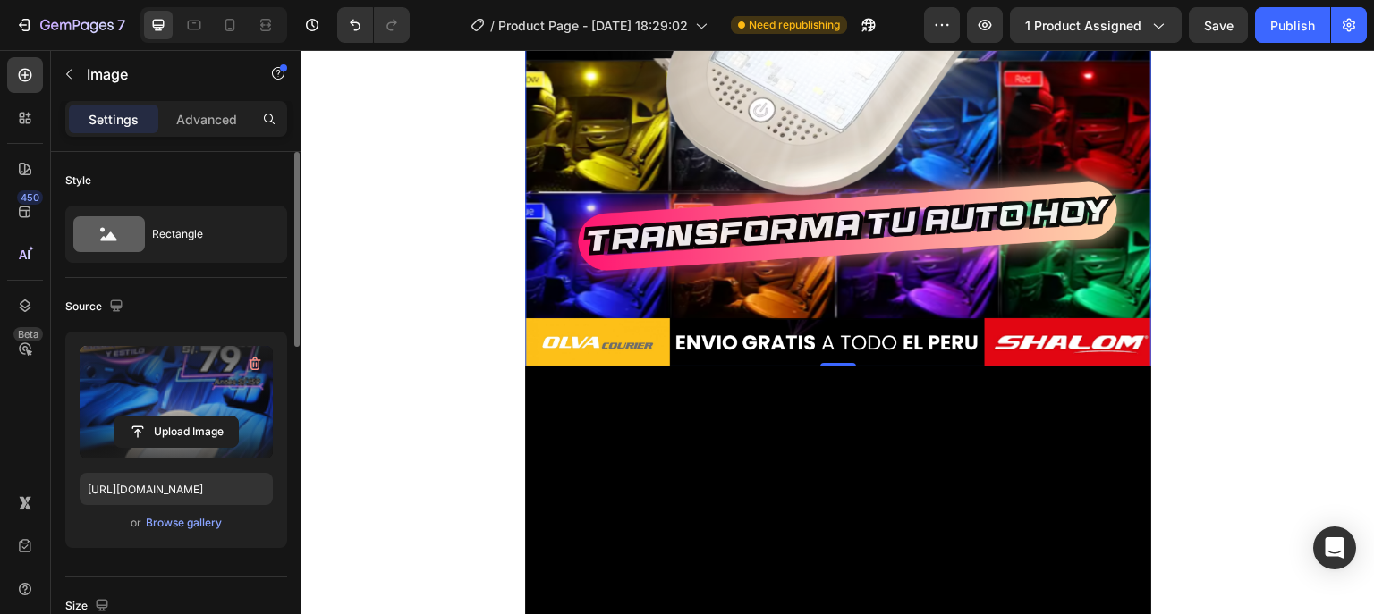
scroll to position [859, 0]
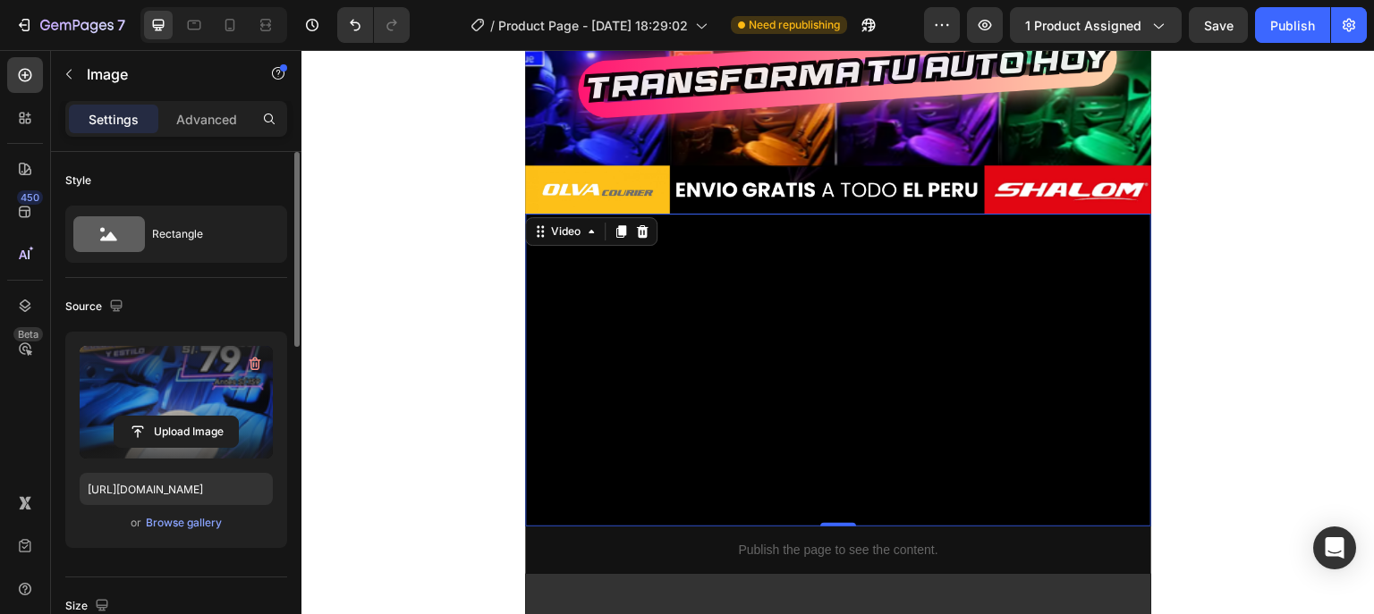
drag, startPoint x: 608, startPoint y: 395, endPoint x: 575, endPoint y: 294, distance: 106.4
click at [607, 394] on video at bounding box center [838, 370] width 626 height 313
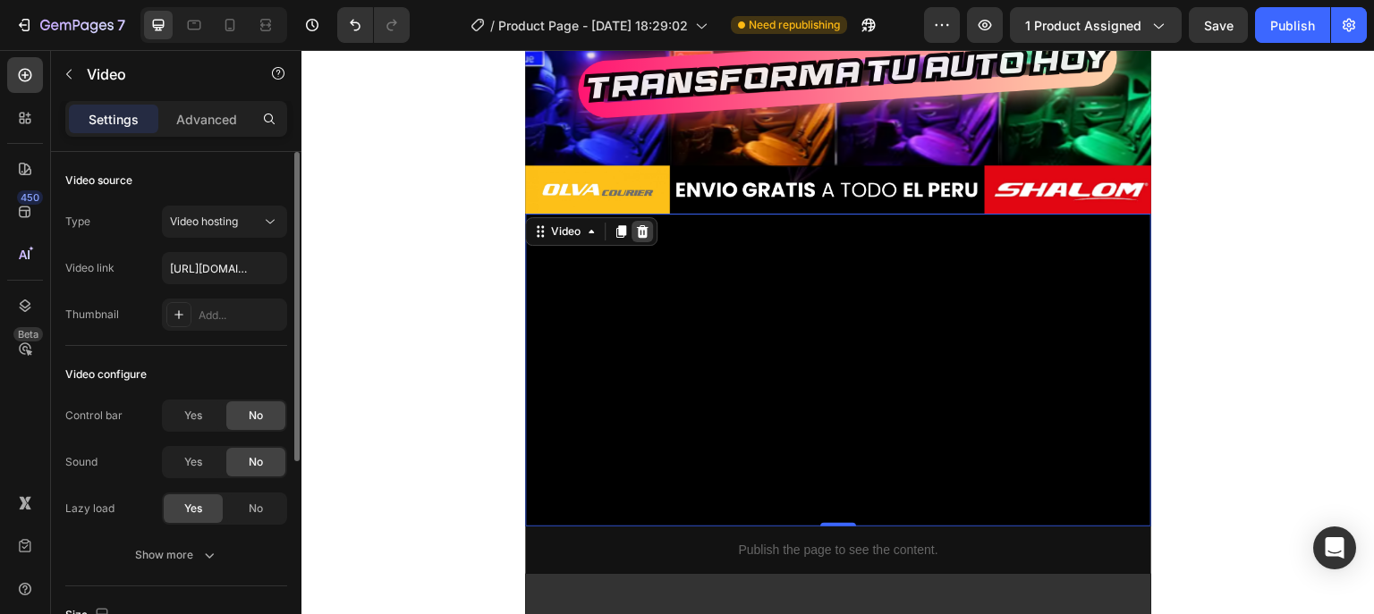
click at [635, 233] on icon at bounding box center [642, 232] width 14 height 14
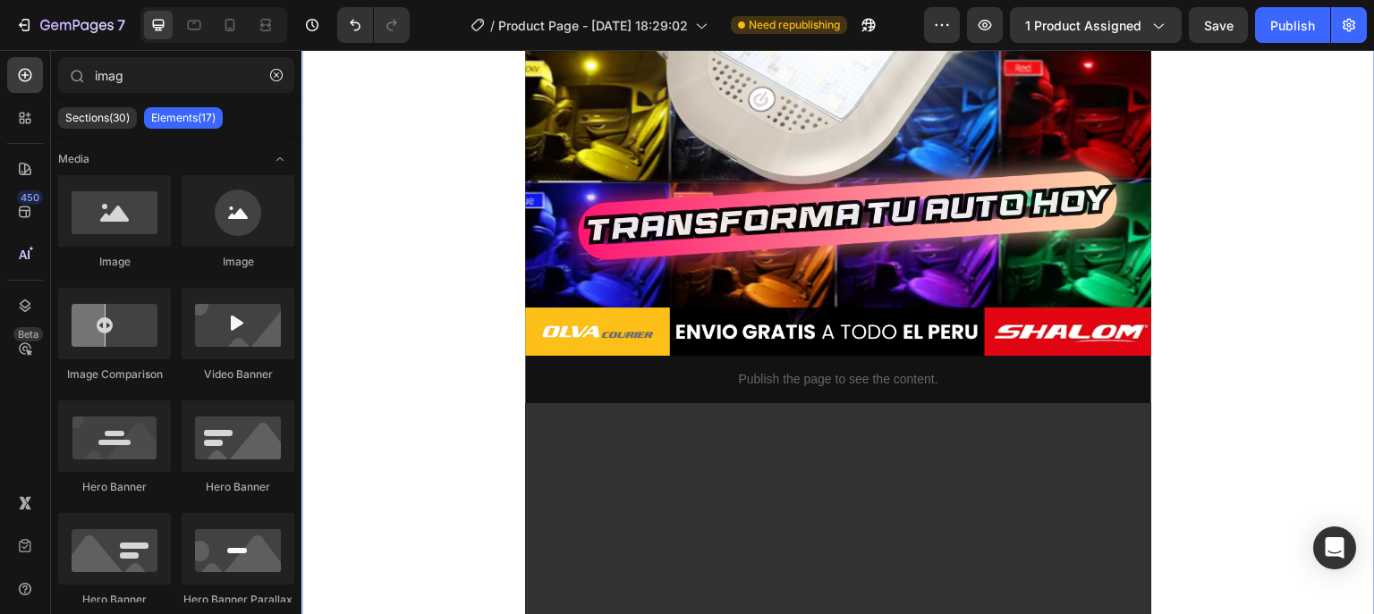
scroll to position [716, 0]
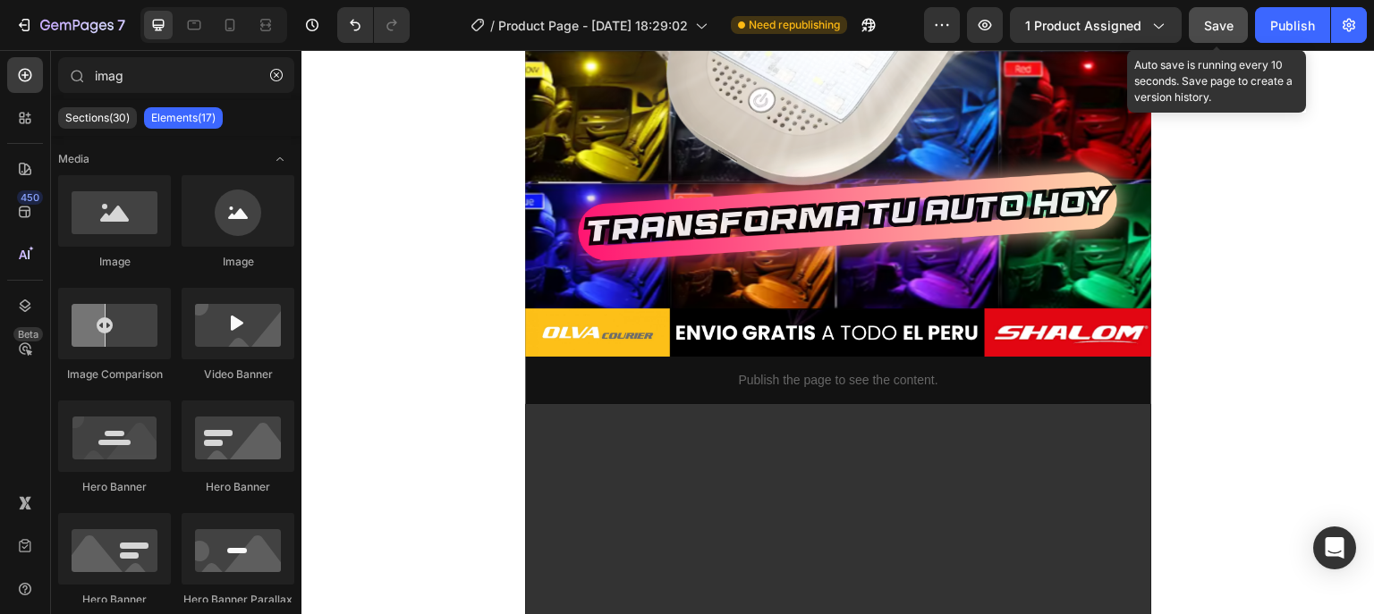
click at [1206, 19] on span "Save" at bounding box center [1219, 25] width 30 height 15
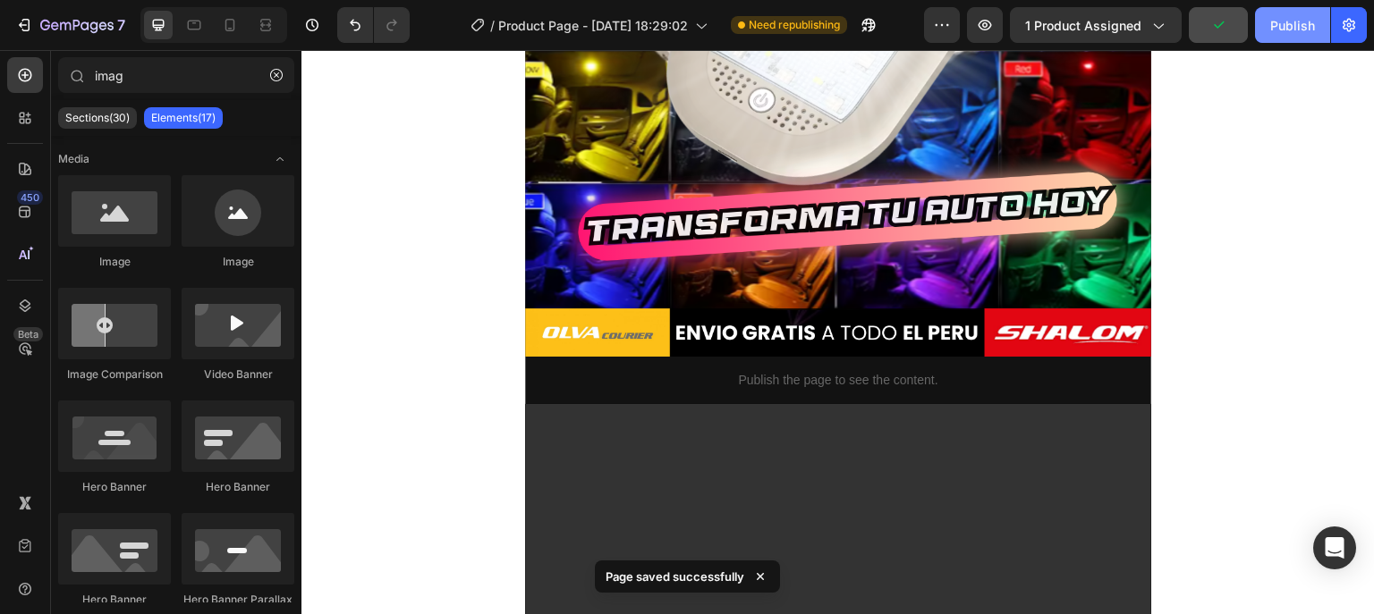
click at [1283, 26] on div "Publish" at bounding box center [1292, 25] width 45 height 19
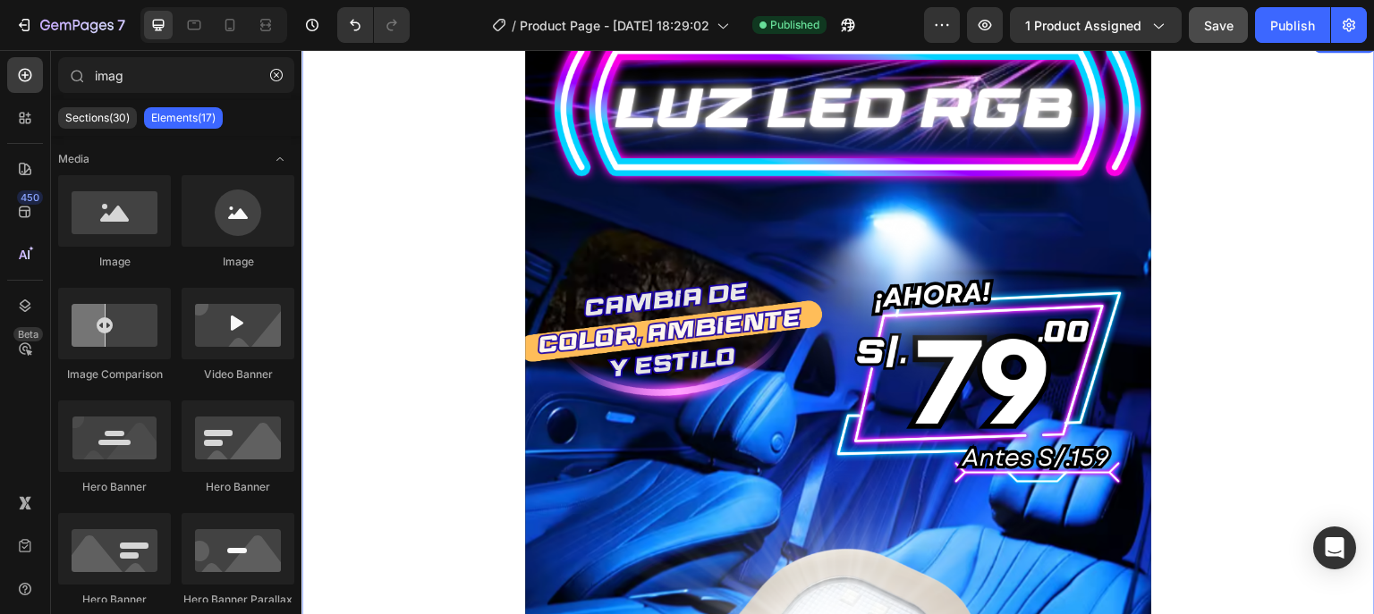
scroll to position [0, 0]
